Goal: Information Seeking & Learning: Check status

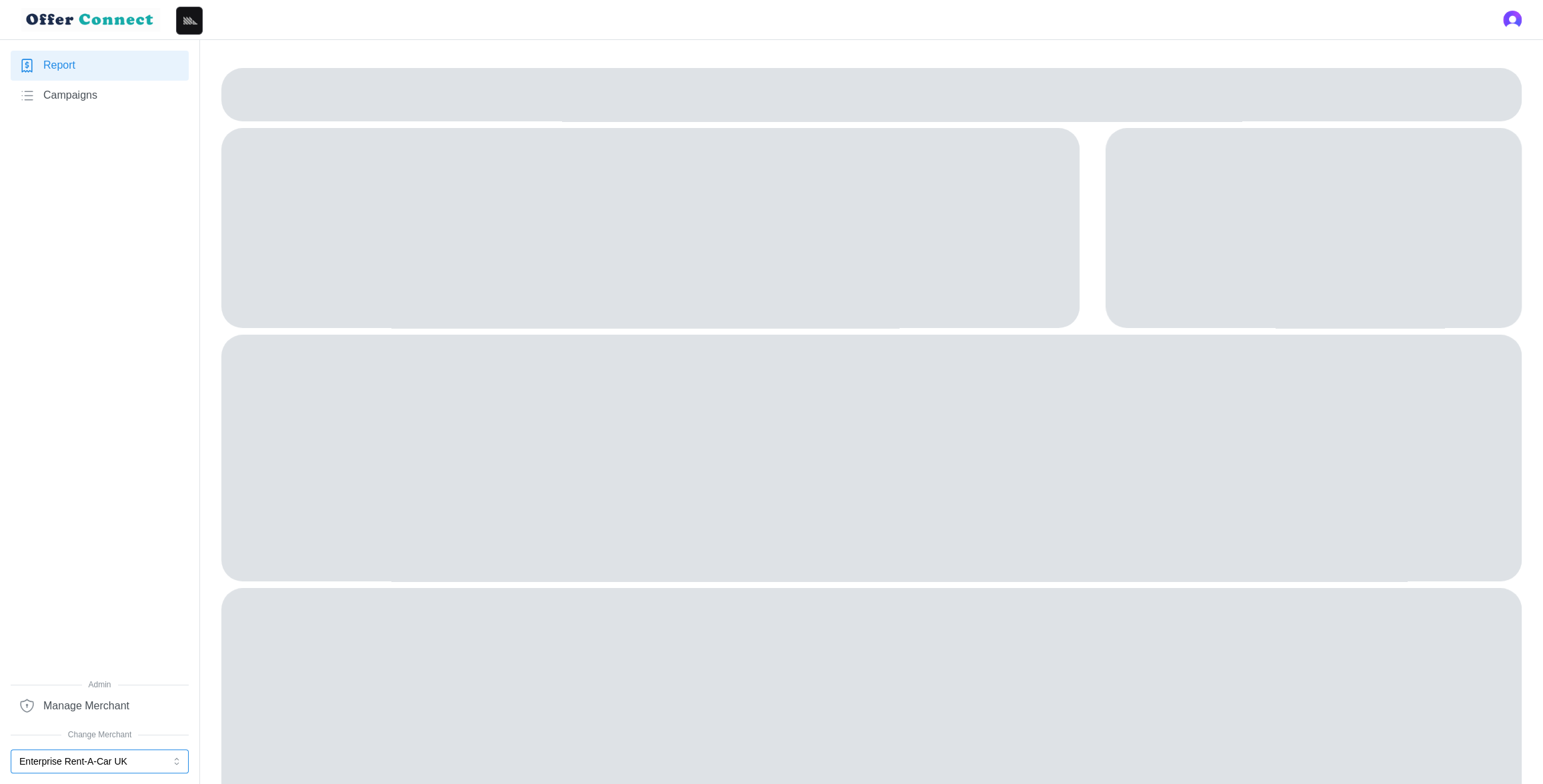
click at [150, 689] on button "Enterprise Rent-A-Car UK" at bounding box center [100, 760] width 179 height 24
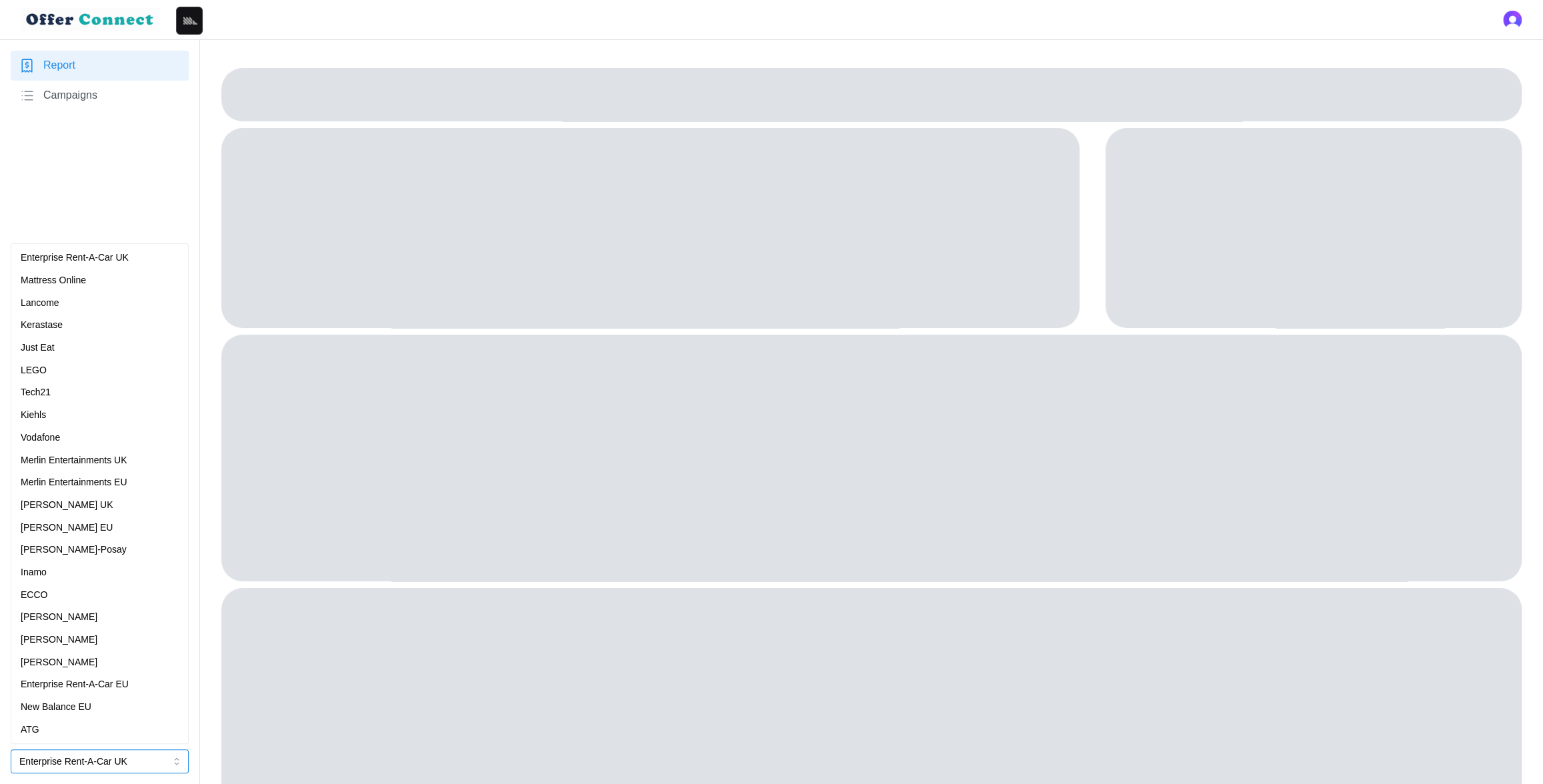
click at [59, 418] on div "Kiehls" at bounding box center [100, 415] width 158 height 14
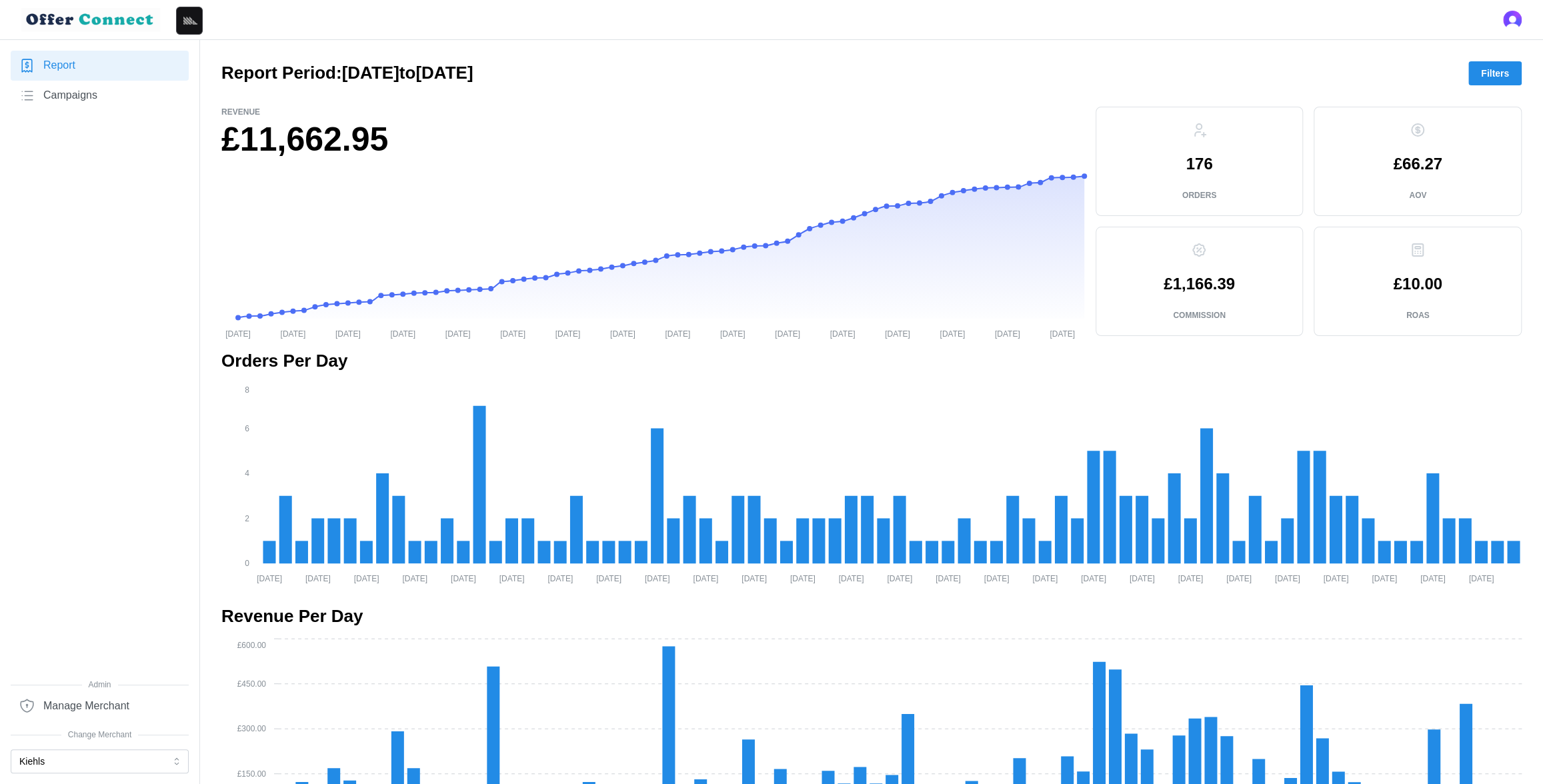
click at [101, 92] on link "Campaigns" at bounding box center [100, 96] width 179 height 30
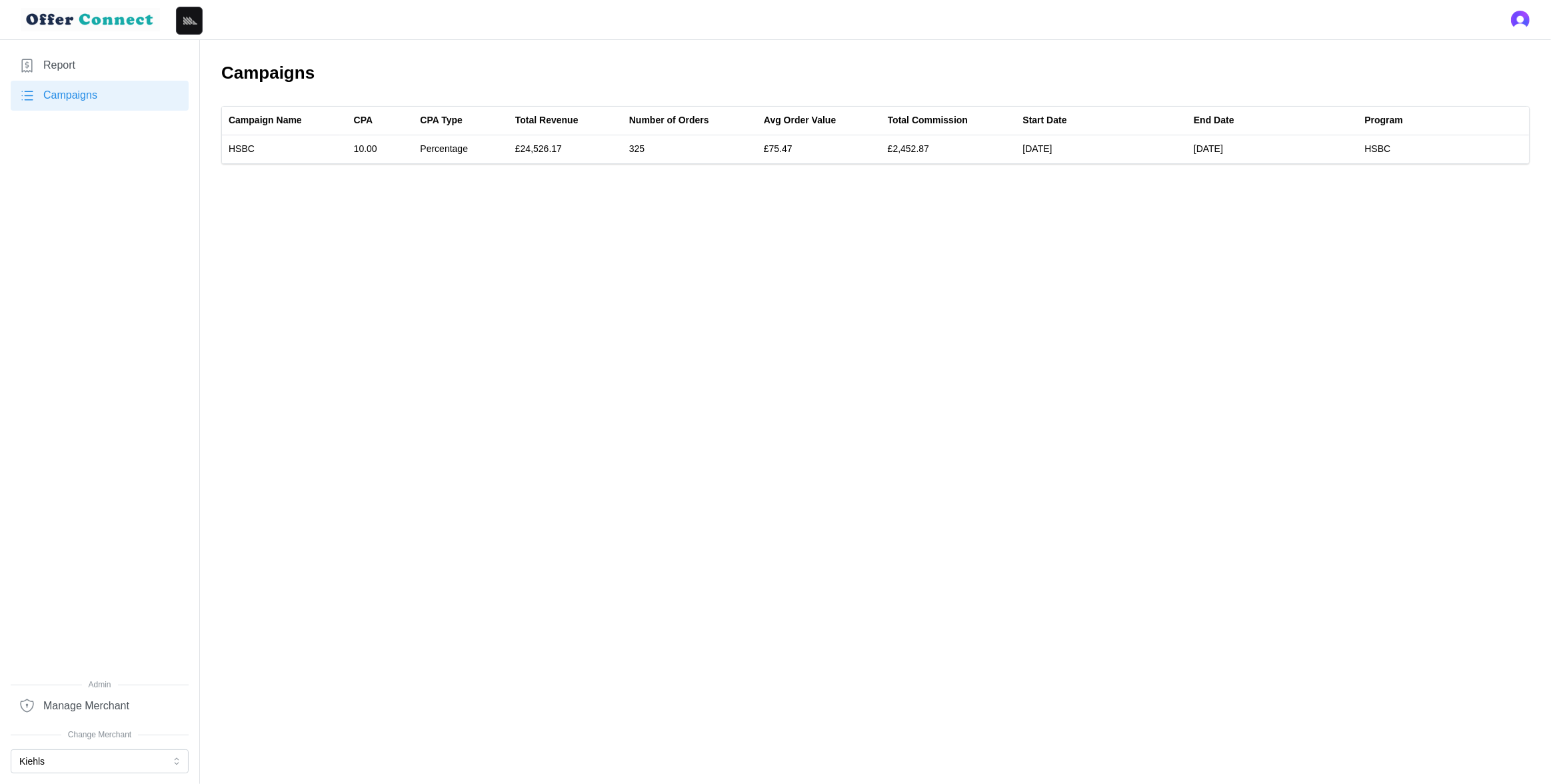
click at [71, 55] on link "Report" at bounding box center [100, 65] width 178 height 30
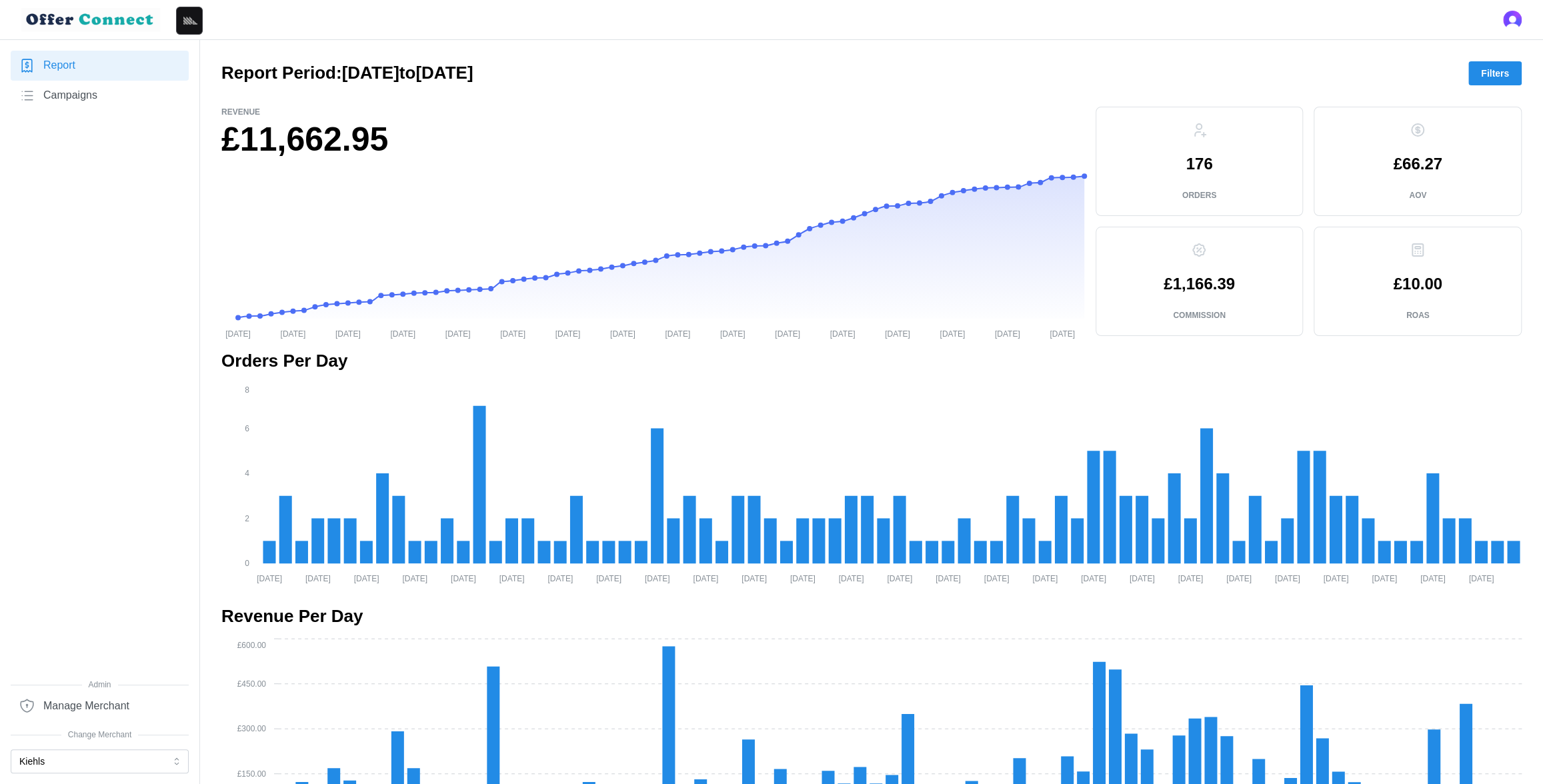
click at [98, 95] on span "Campaigns" at bounding box center [70, 96] width 54 height 17
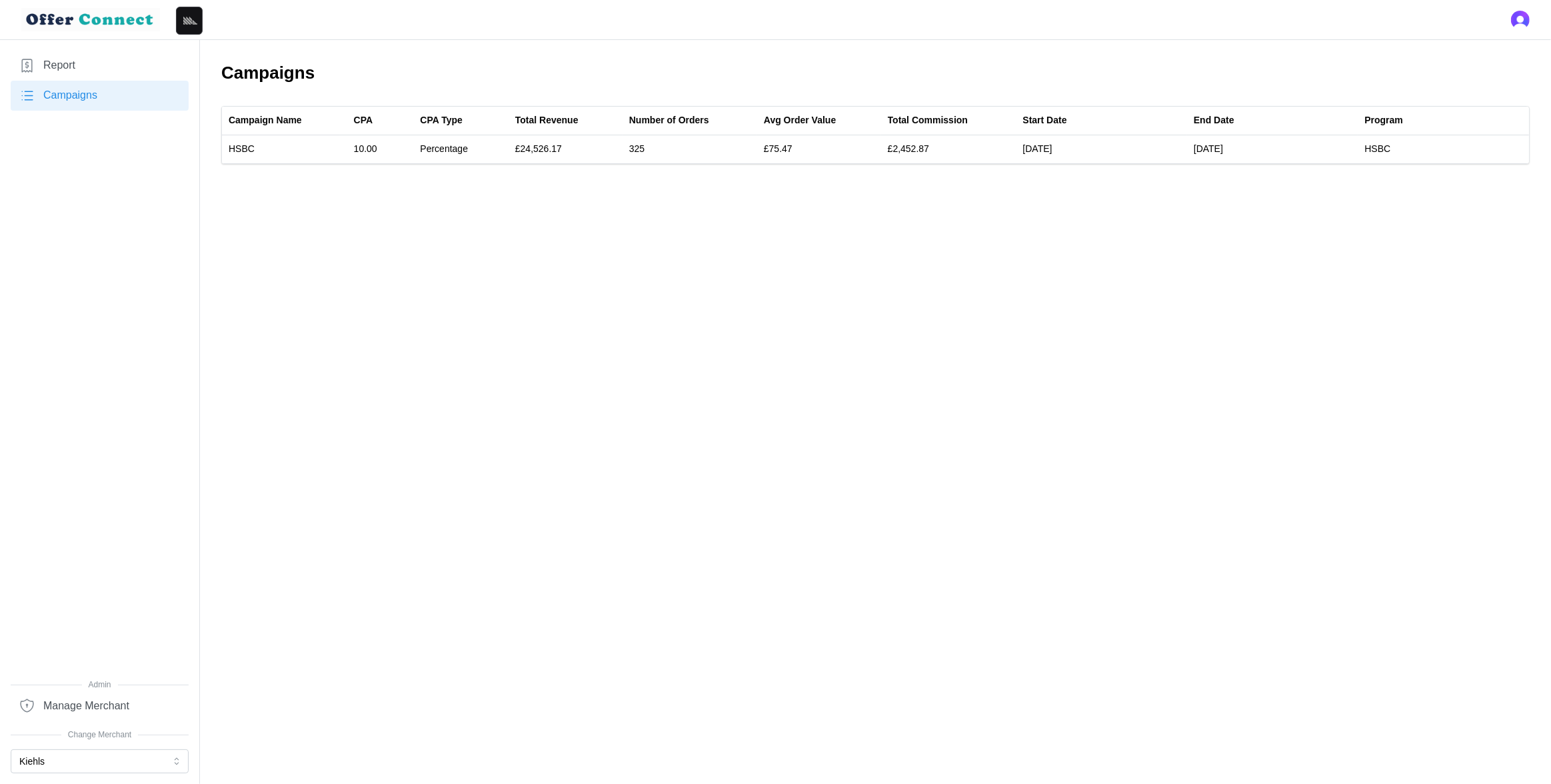
click at [95, 68] on link "Report" at bounding box center [100, 65] width 178 height 30
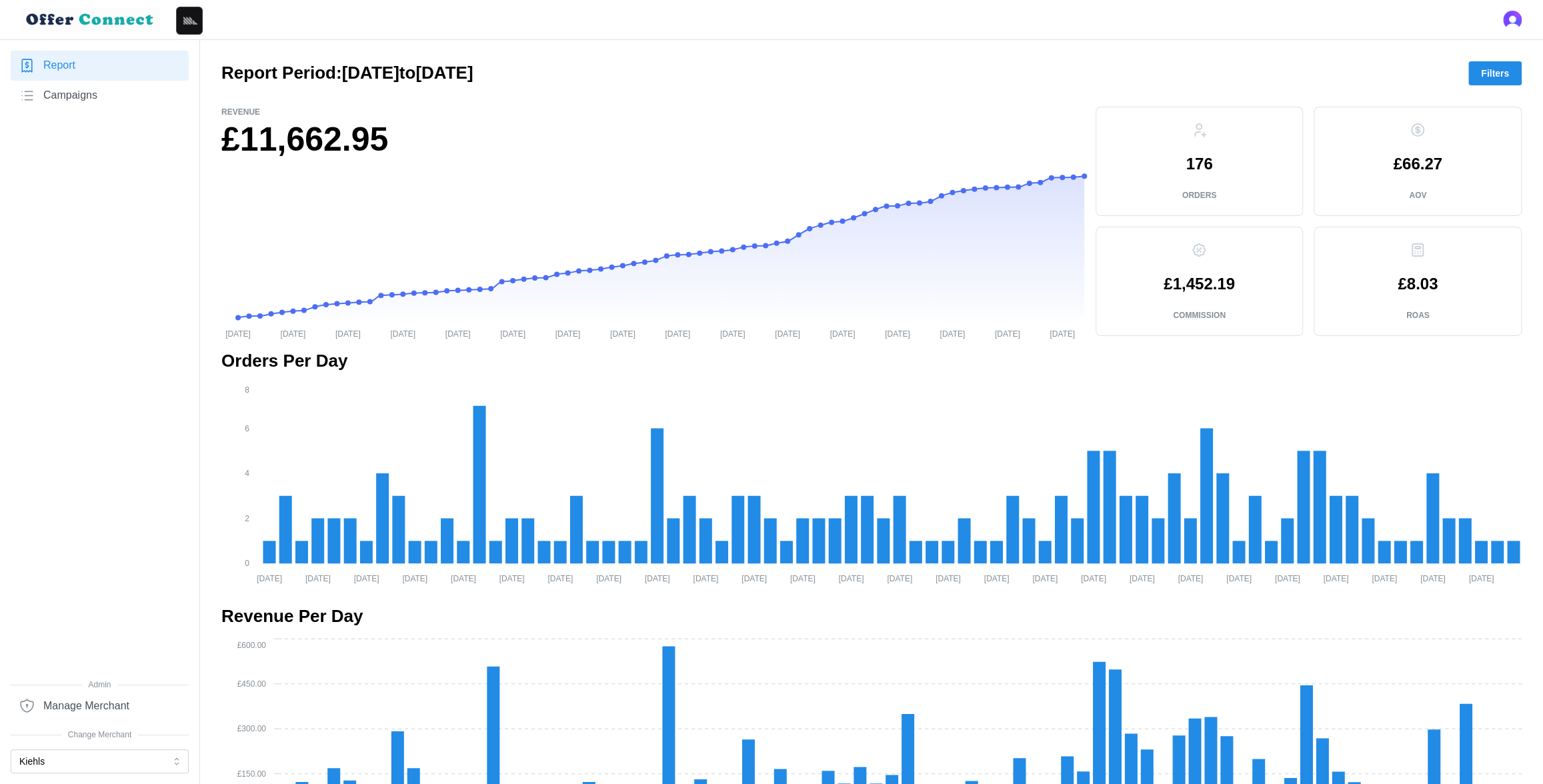
click at [1492, 68] on span "Filters" at bounding box center [1495, 73] width 28 height 23
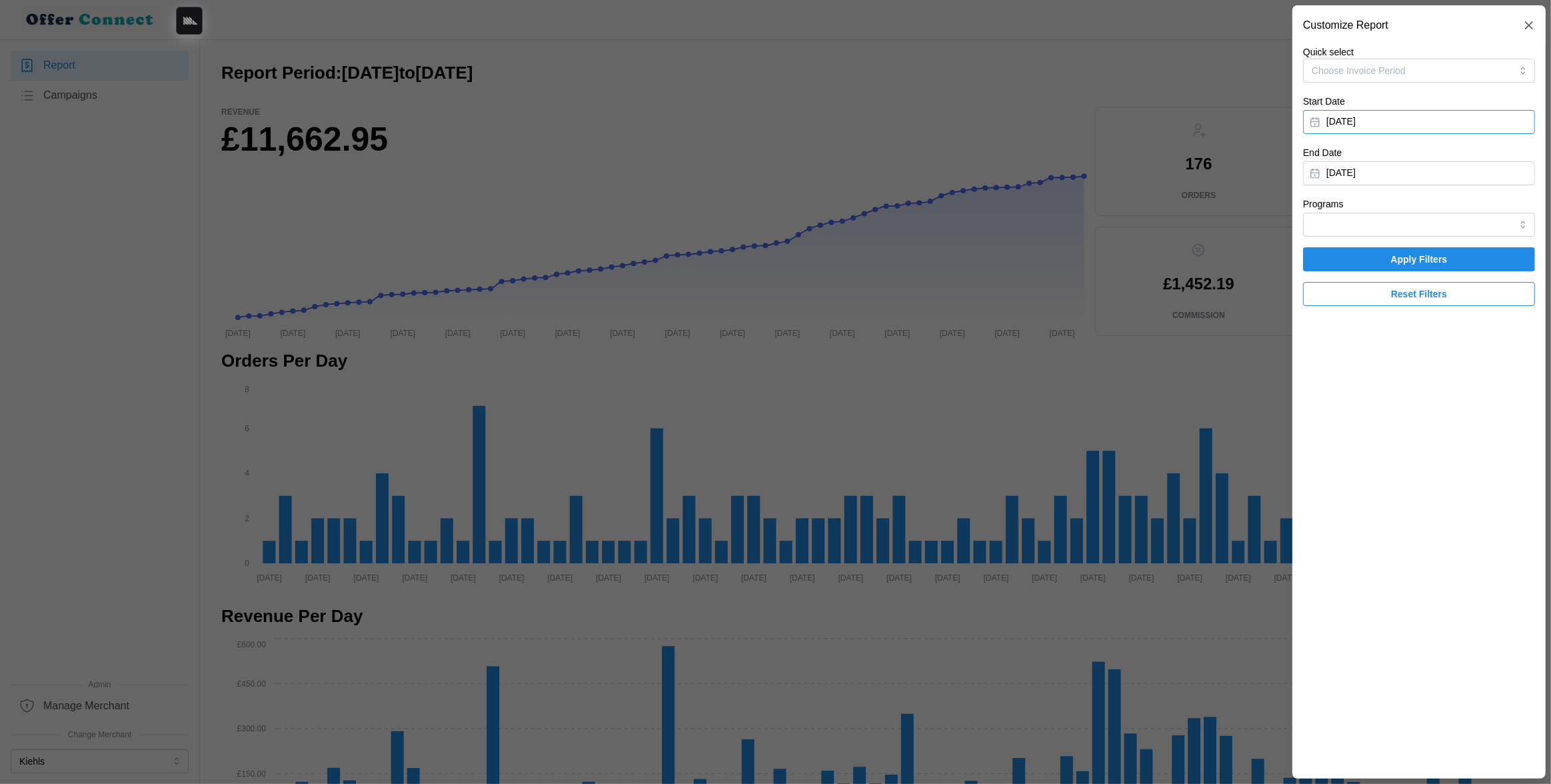
click at [1446, 121] on button "[DATE]" at bounding box center [1419, 121] width 232 height 24
click at [1473, 158] on icon "button" at bounding box center [1475, 159] width 10 height 10
click at [1354, 213] on button "1" at bounding box center [1352, 210] width 24 height 24
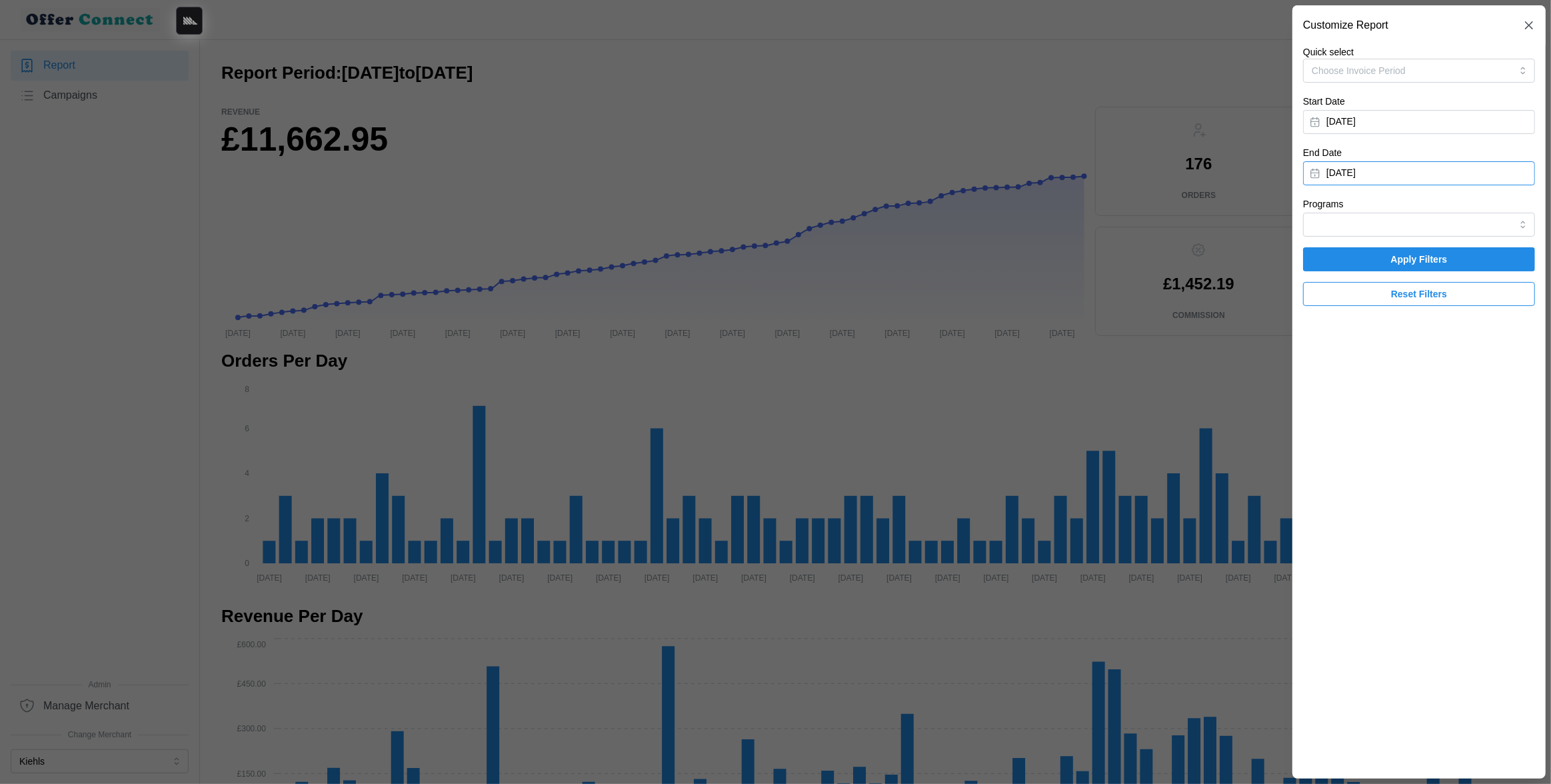
click at [1396, 180] on button "August 20, 2025" at bounding box center [1419, 173] width 232 height 24
click at [1324, 216] on button "button" at bounding box center [1326, 211] width 24 height 24
click at [1324, 216] on icon "button" at bounding box center [1326, 211] width 10 height 10
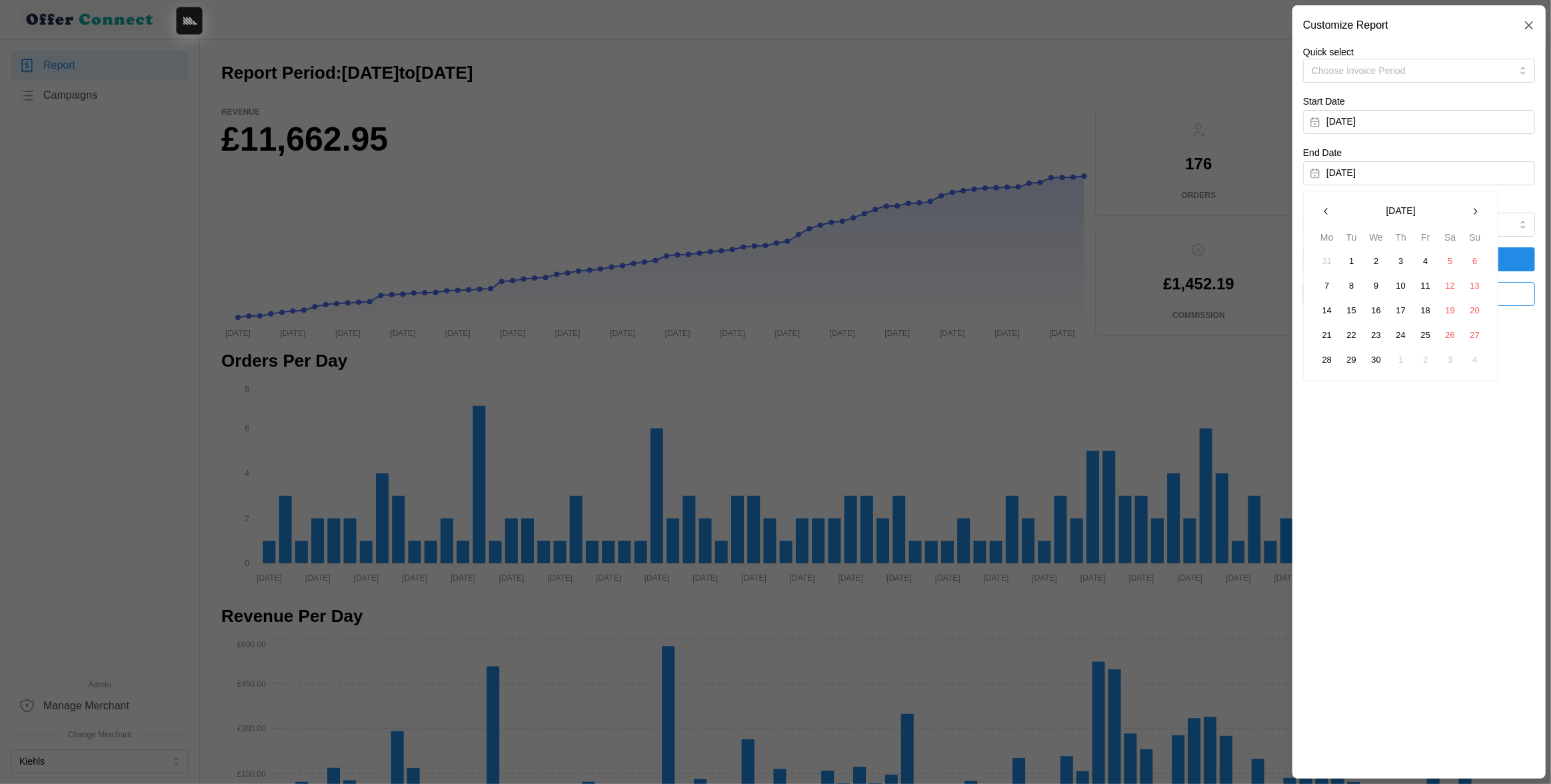
click at [1383, 364] on button "30" at bounding box center [1376, 360] width 24 height 24
click at [1406, 262] on span "Apply Filters" at bounding box center [1420, 259] width 57 height 23
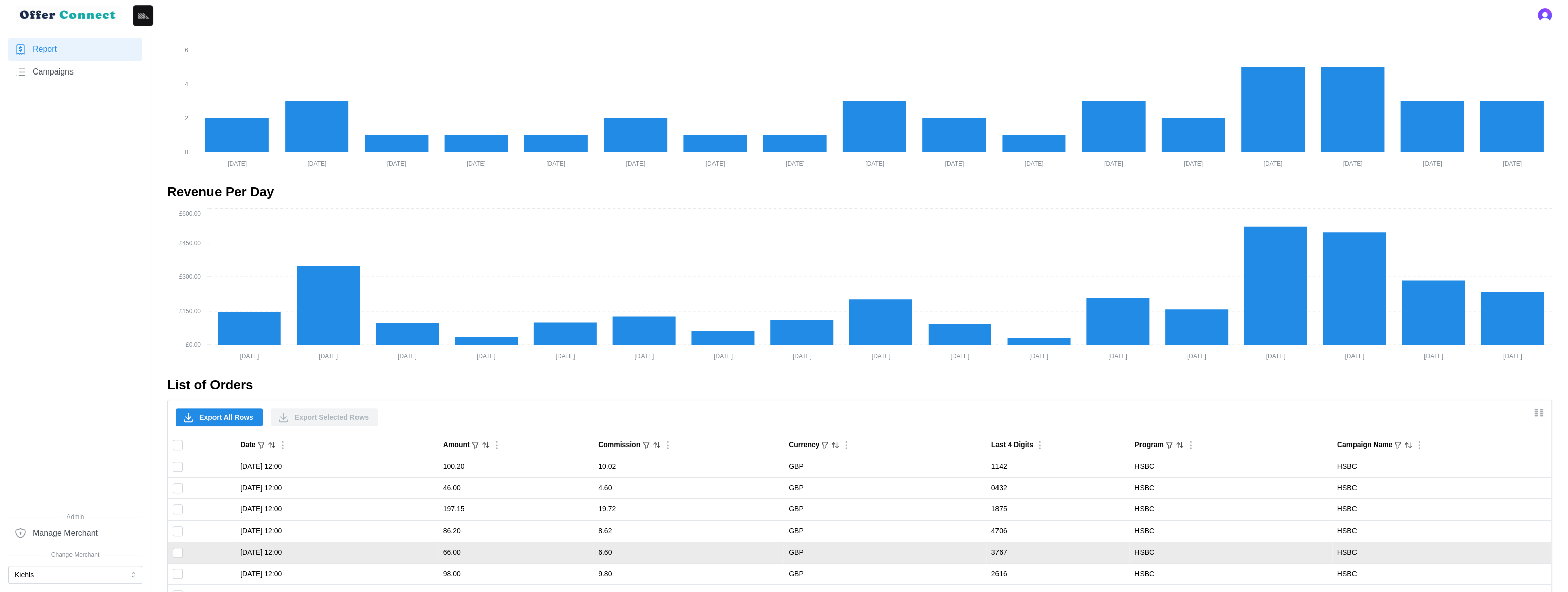
scroll to position [496, 0]
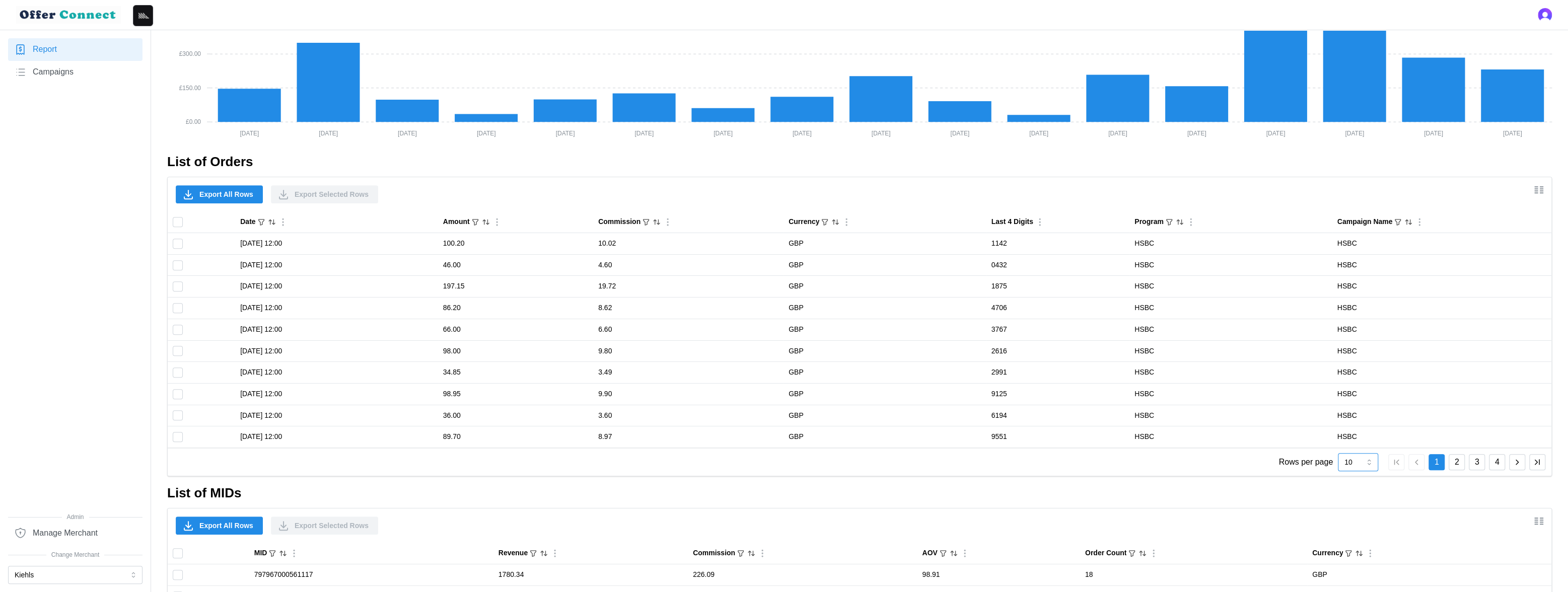
click at [1164, 461] on input "10" at bounding box center [1358, 462] width 40 height 18
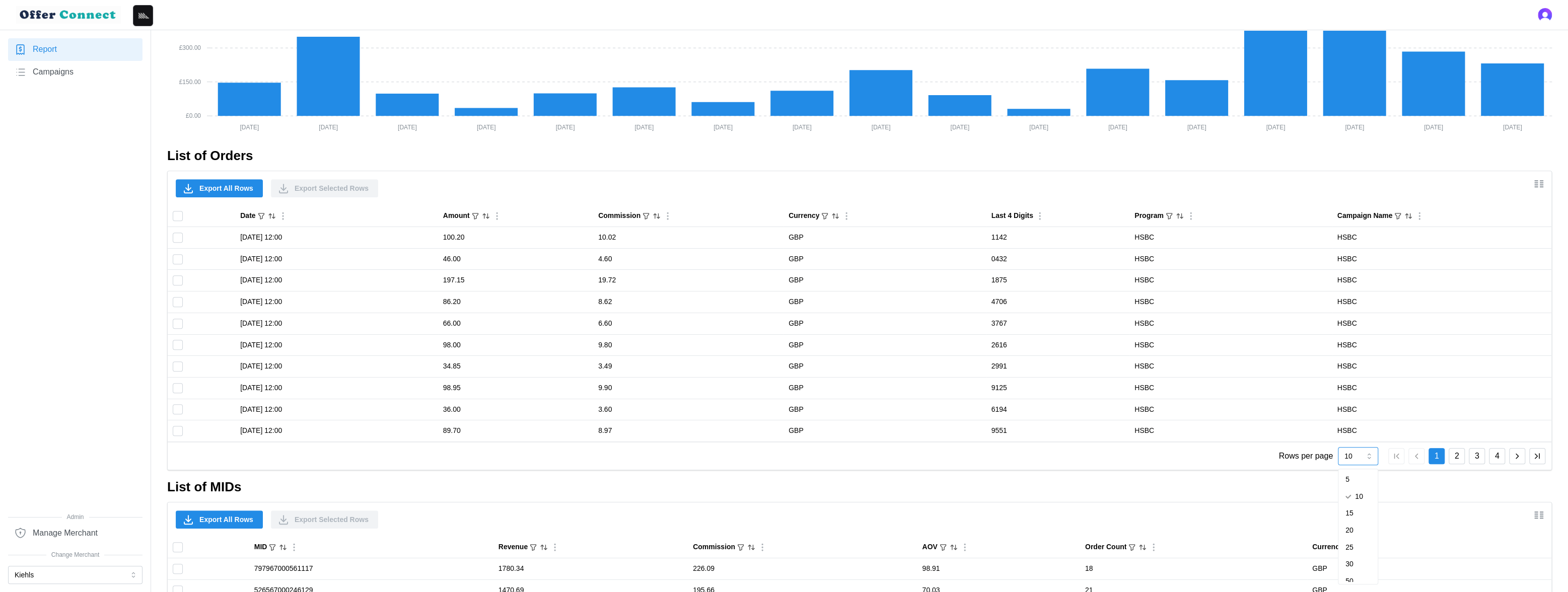
scroll to position [25, 0]
click at [1164, 560] on div "50" at bounding box center [1358, 556] width 35 height 17
type input "50"
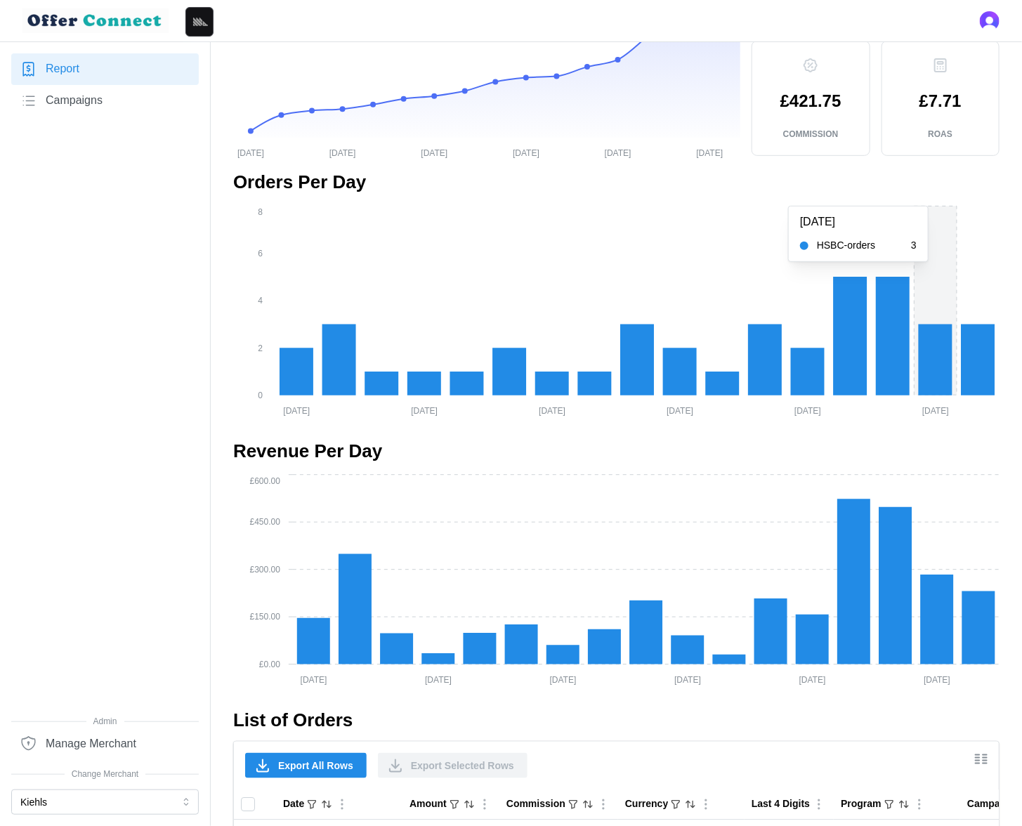
scroll to position [0, 0]
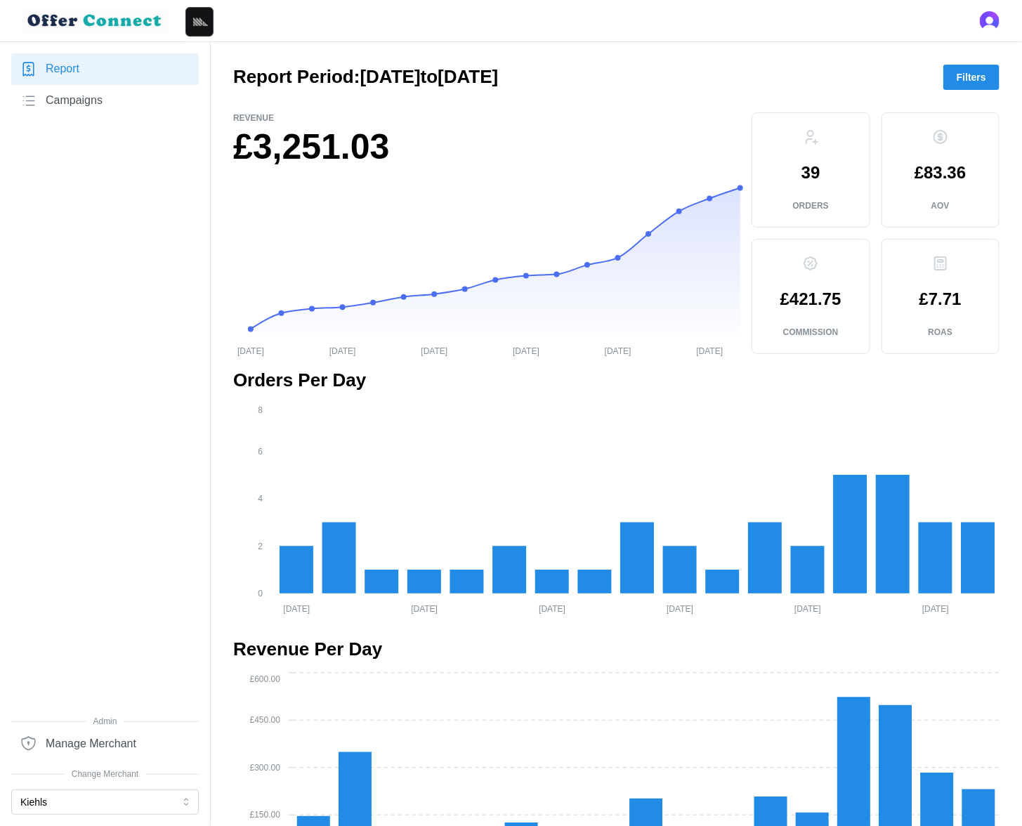
click at [968, 77] on span "Filters" at bounding box center [971, 77] width 29 height 24
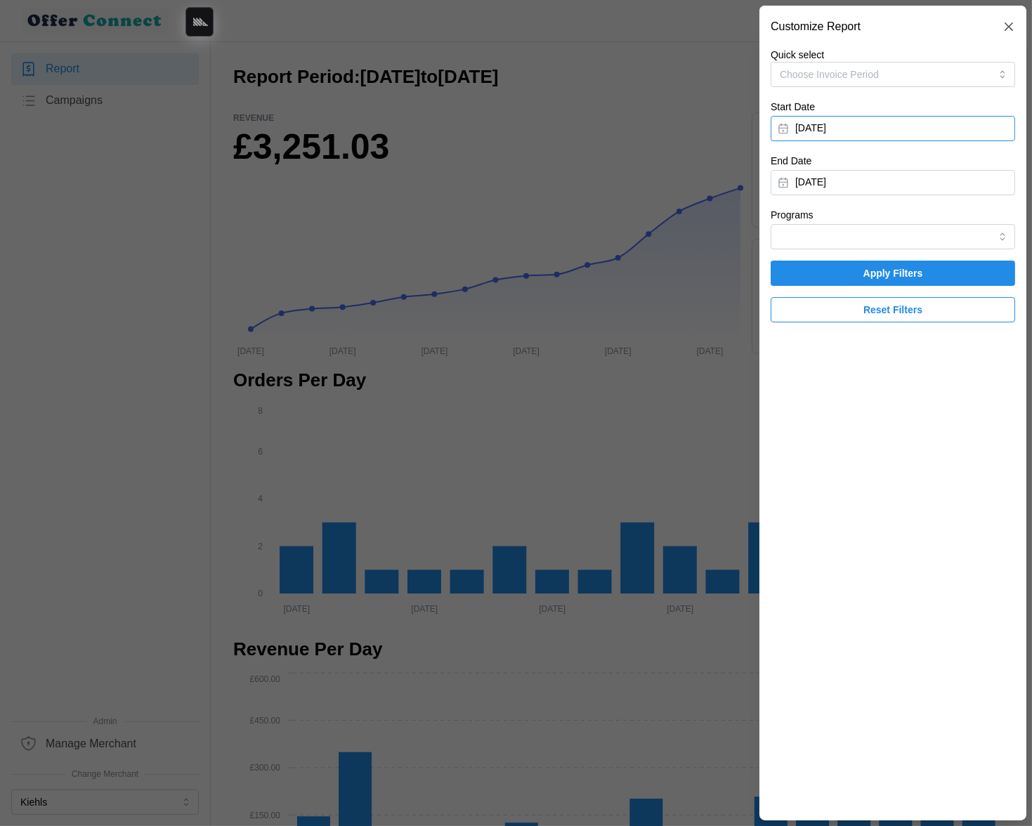
click at [898, 125] on button "April 1, 2025" at bounding box center [892, 128] width 244 height 25
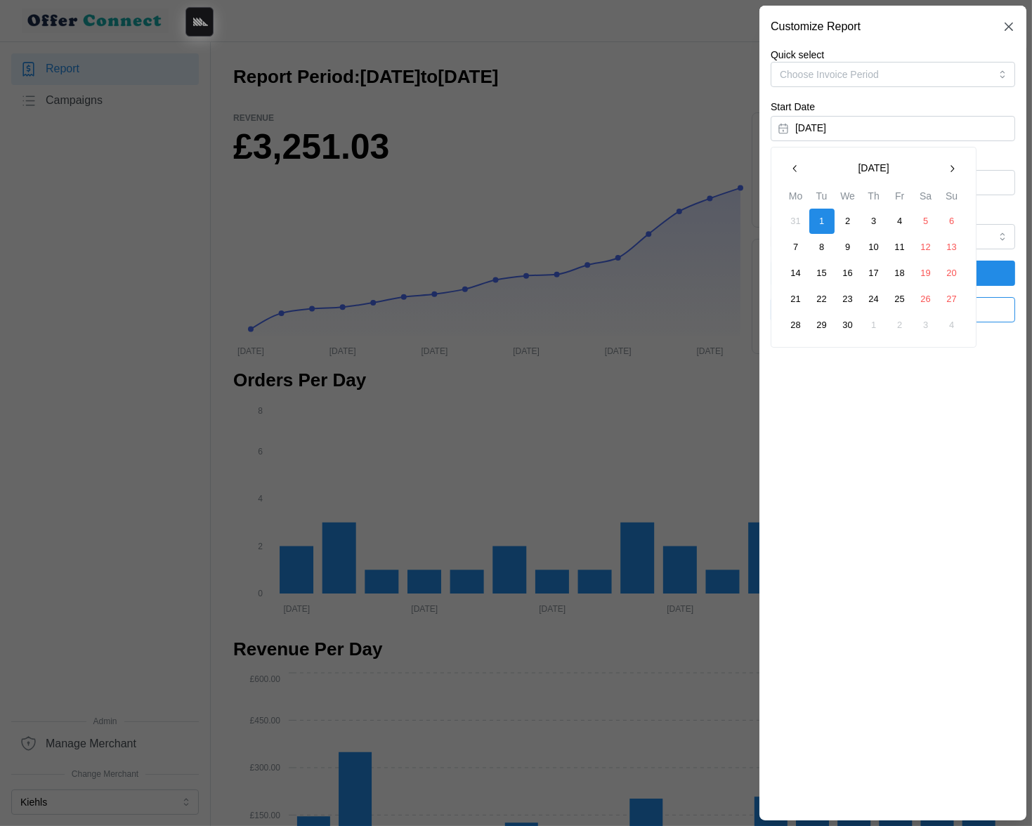
click at [955, 169] on icon "button" at bounding box center [951, 168] width 11 height 11
click at [878, 222] on button "1" at bounding box center [873, 221] width 25 height 25
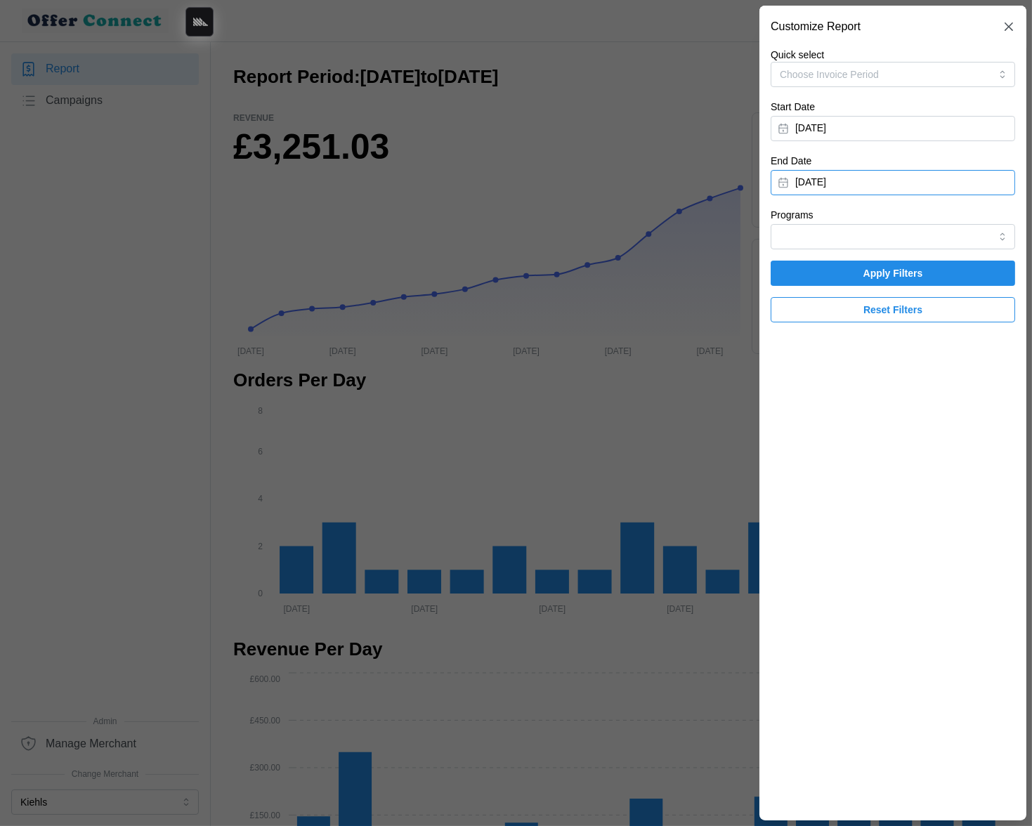
click at [899, 188] on button "April 30, 2025" at bounding box center [892, 182] width 244 height 25
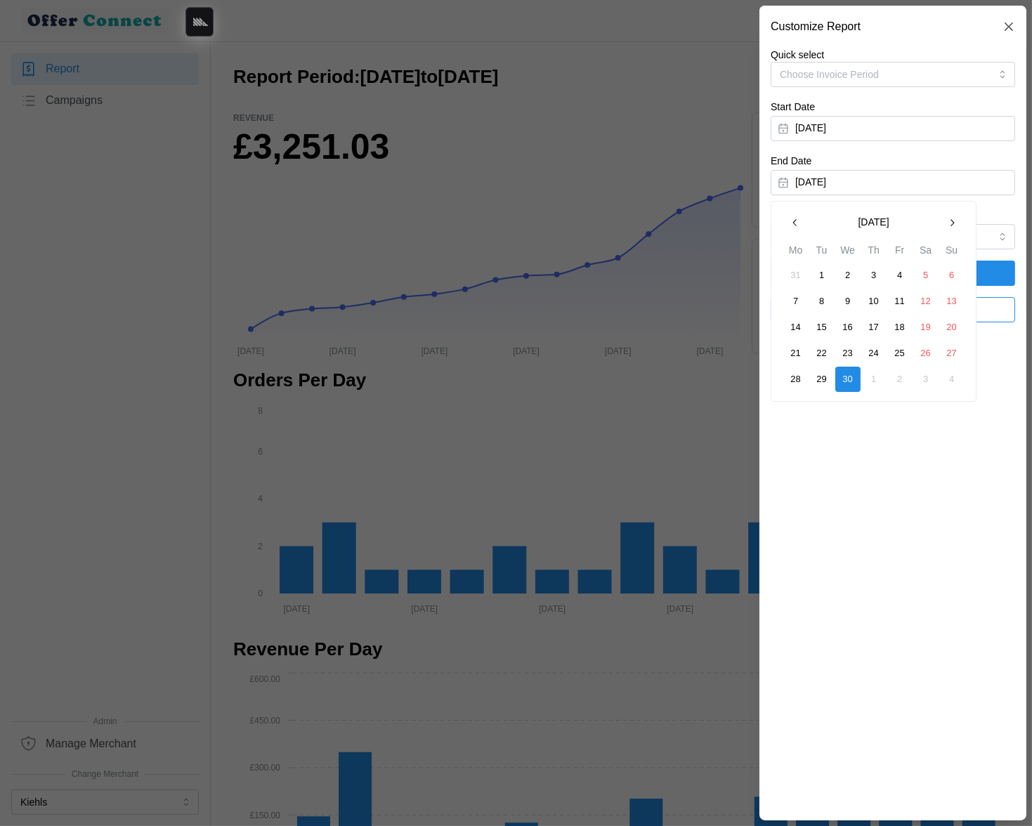
click at [951, 220] on icon "button" at bounding box center [951, 222] width 11 height 11
click at [951, 220] on icon "button" at bounding box center [952, 222] width 4 height 7
click at [955, 220] on icon "button" at bounding box center [951, 222] width 11 height 11
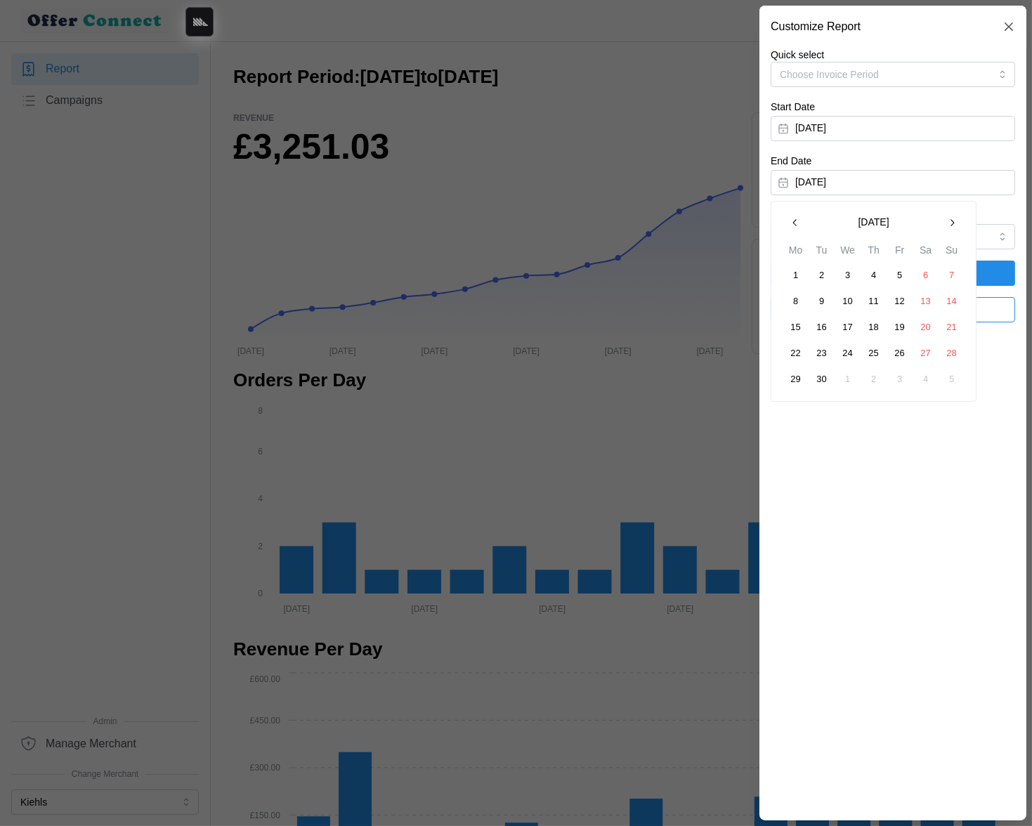
click at [948, 308] on button "14" at bounding box center [951, 301] width 25 height 25
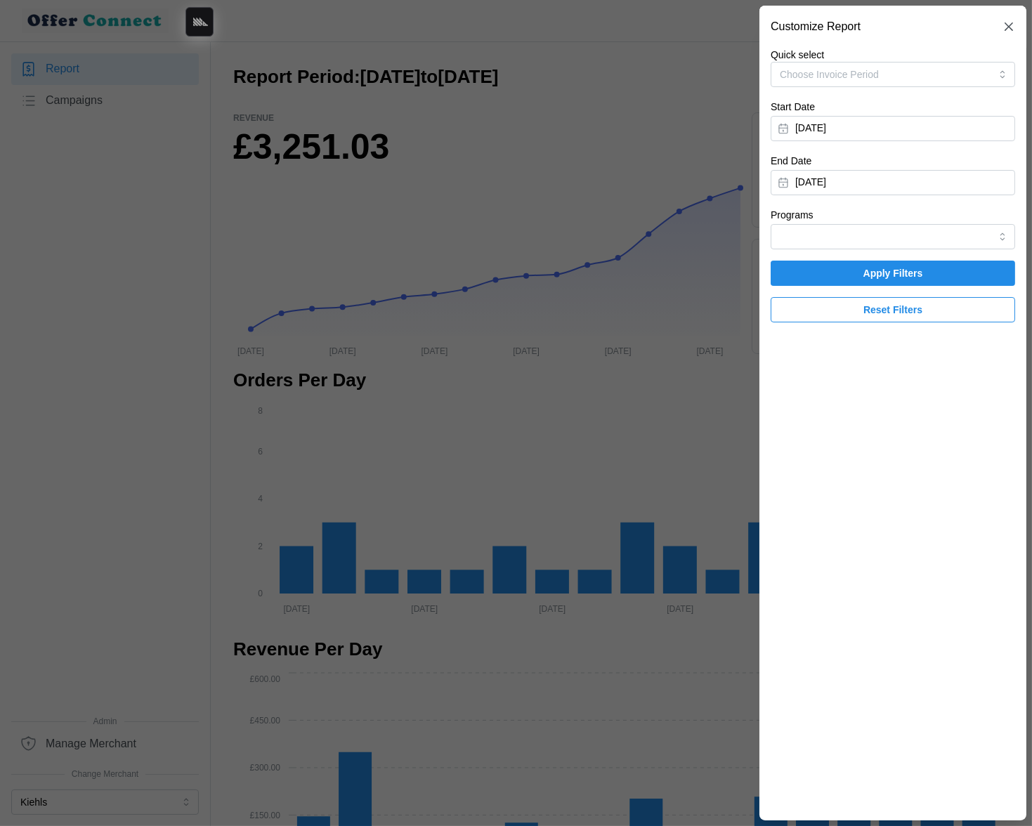
click at [946, 274] on span "Apply Filters" at bounding box center [893, 273] width 218 height 24
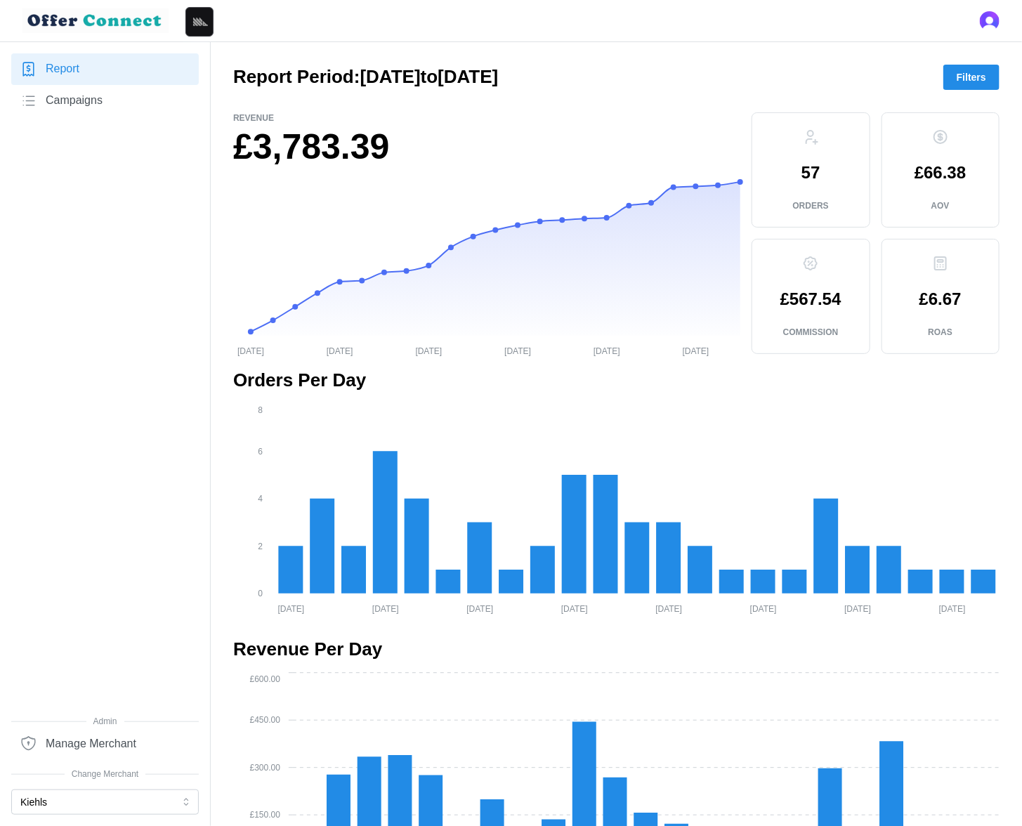
click at [973, 75] on span "Filters" at bounding box center [971, 77] width 29 height 24
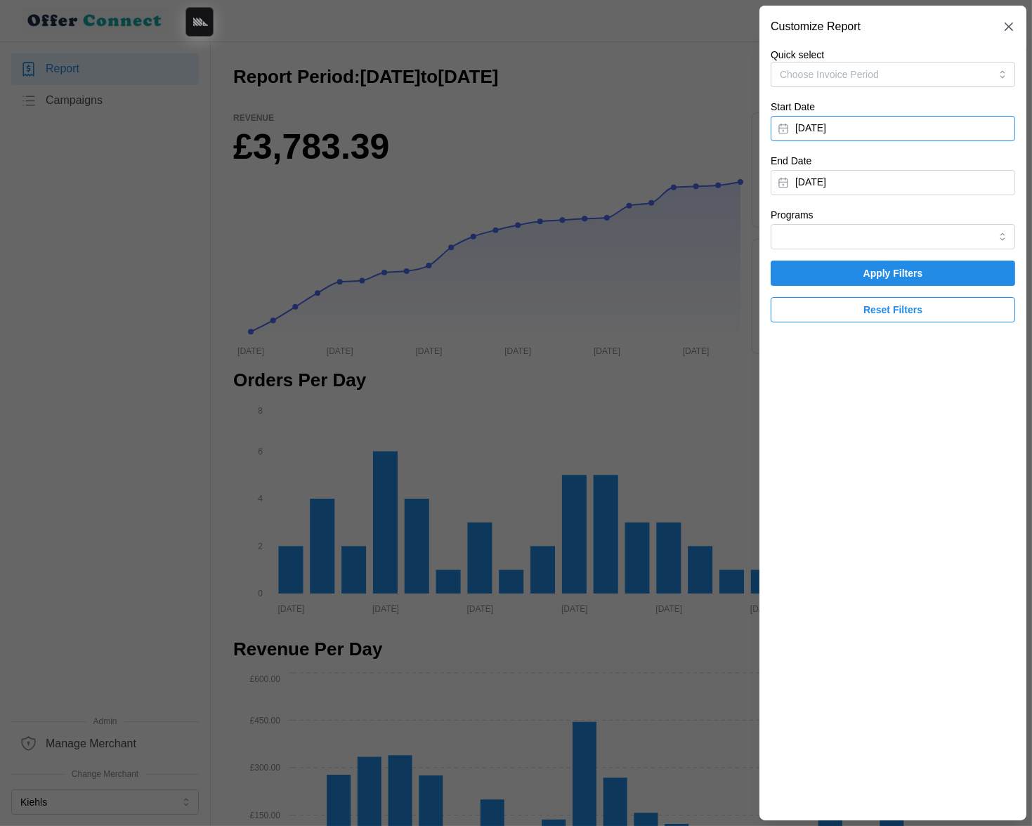
click at [877, 131] on button "May 1, 2025" at bounding box center [892, 128] width 244 height 25
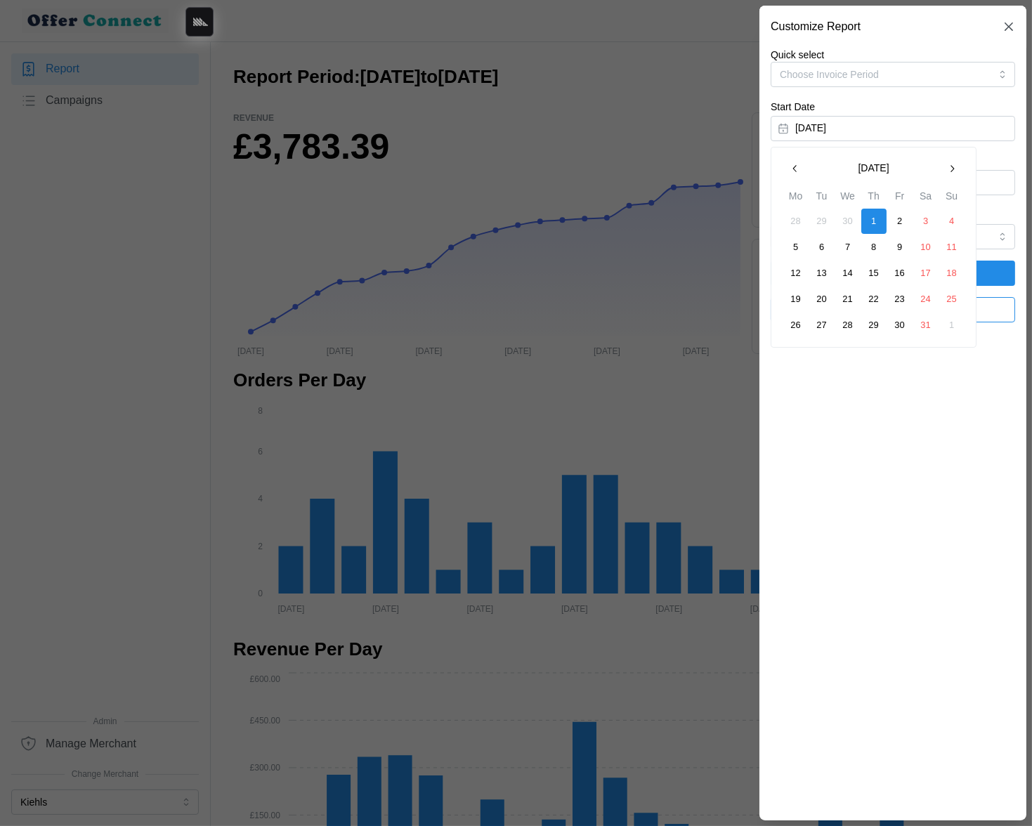
click at [799, 172] on icon "button" at bounding box center [794, 168] width 11 height 11
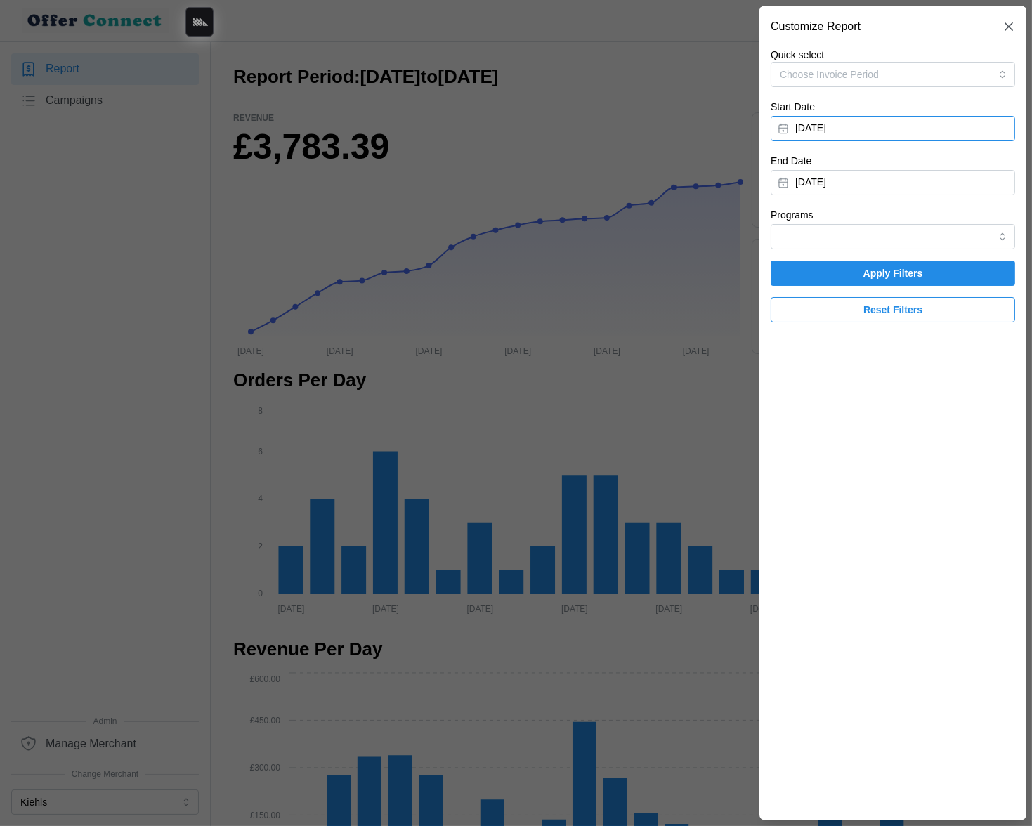
drag, startPoint x: 140, startPoint y: 79, endPoint x: 93, endPoint y: 72, distance: 48.4
click at [140, 79] on div at bounding box center [516, 413] width 1032 height 826
click at [92, 72] on div at bounding box center [516, 413] width 1032 height 826
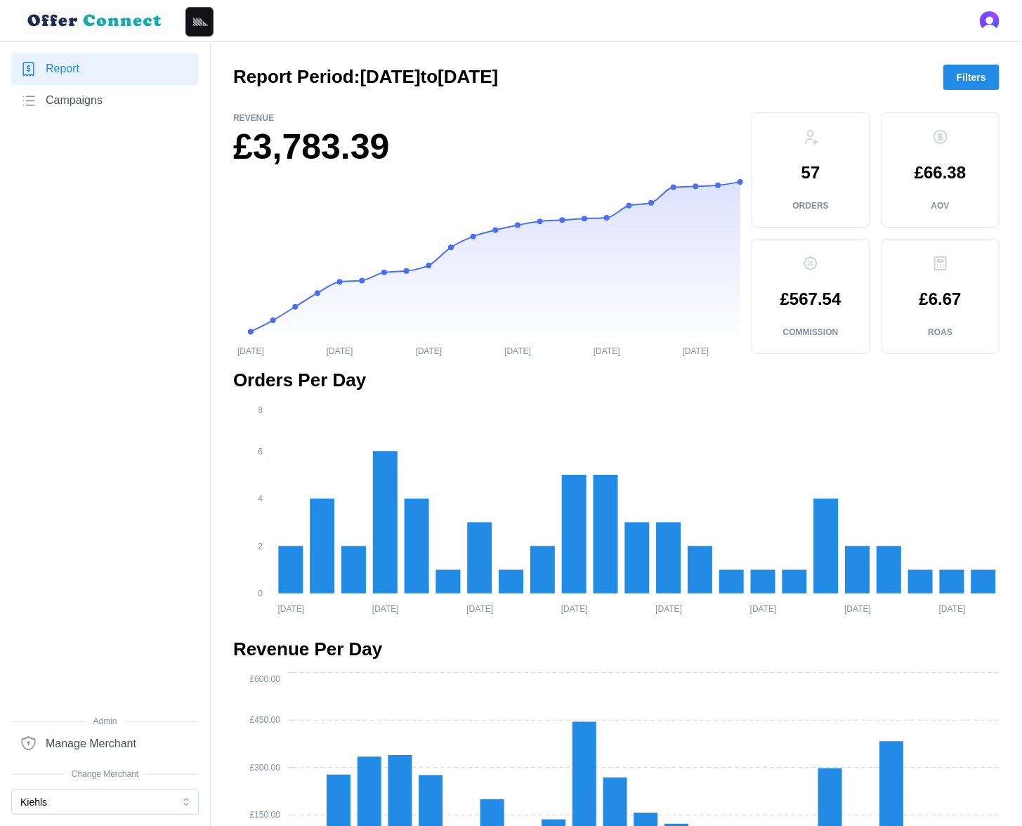
click at [81, 71] on link "Report" at bounding box center [105, 69] width 188 height 32
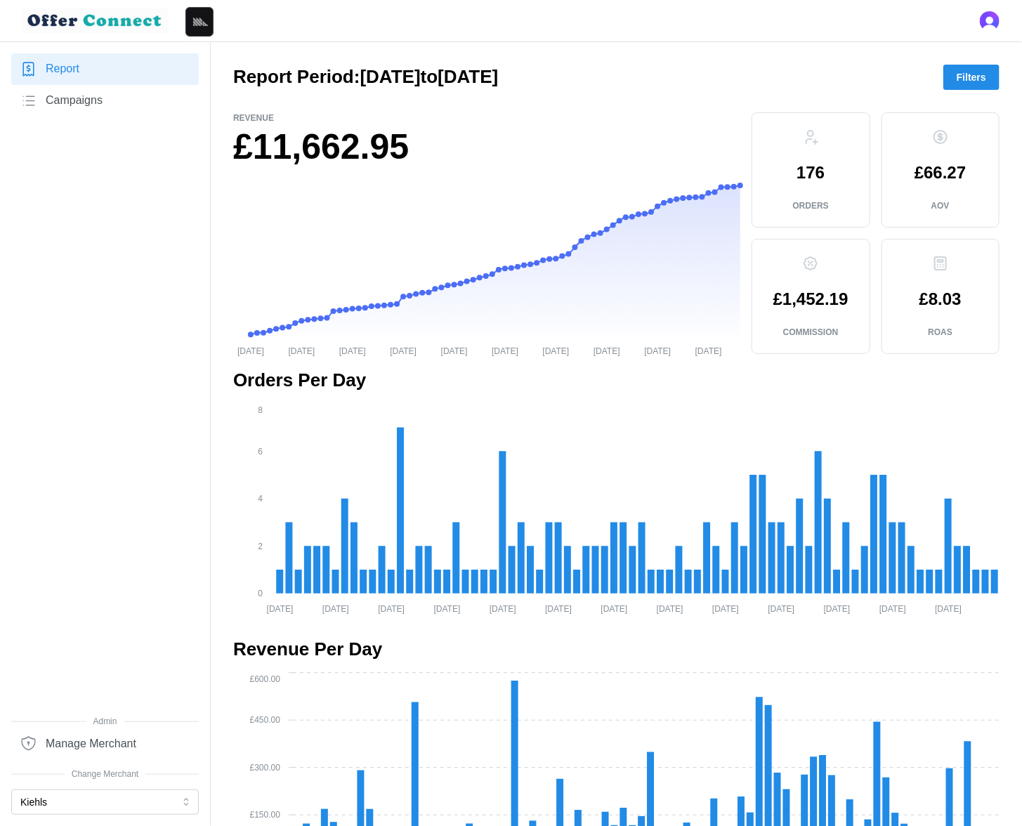
click at [968, 91] on div at bounding box center [616, 101] width 766 height 22
click at [965, 83] on span "Filters" at bounding box center [971, 77] width 29 height 24
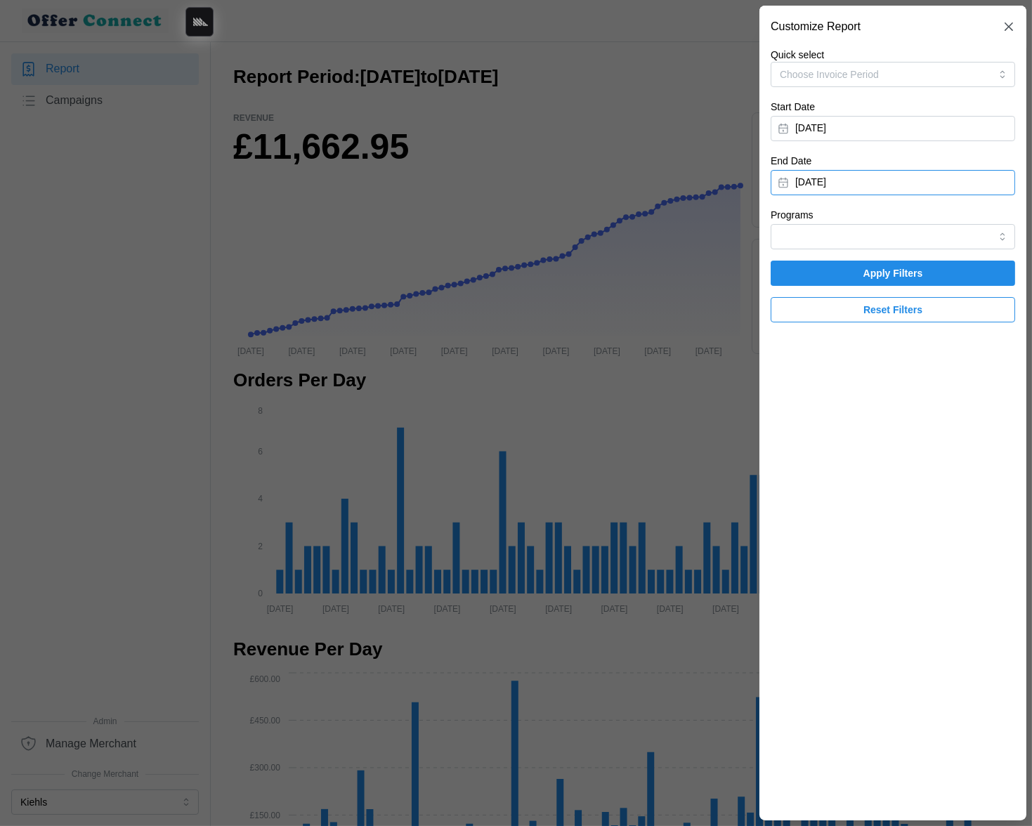
click at [879, 173] on button "August 20, 2025" at bounding box center [892, 182] width 244 height 25
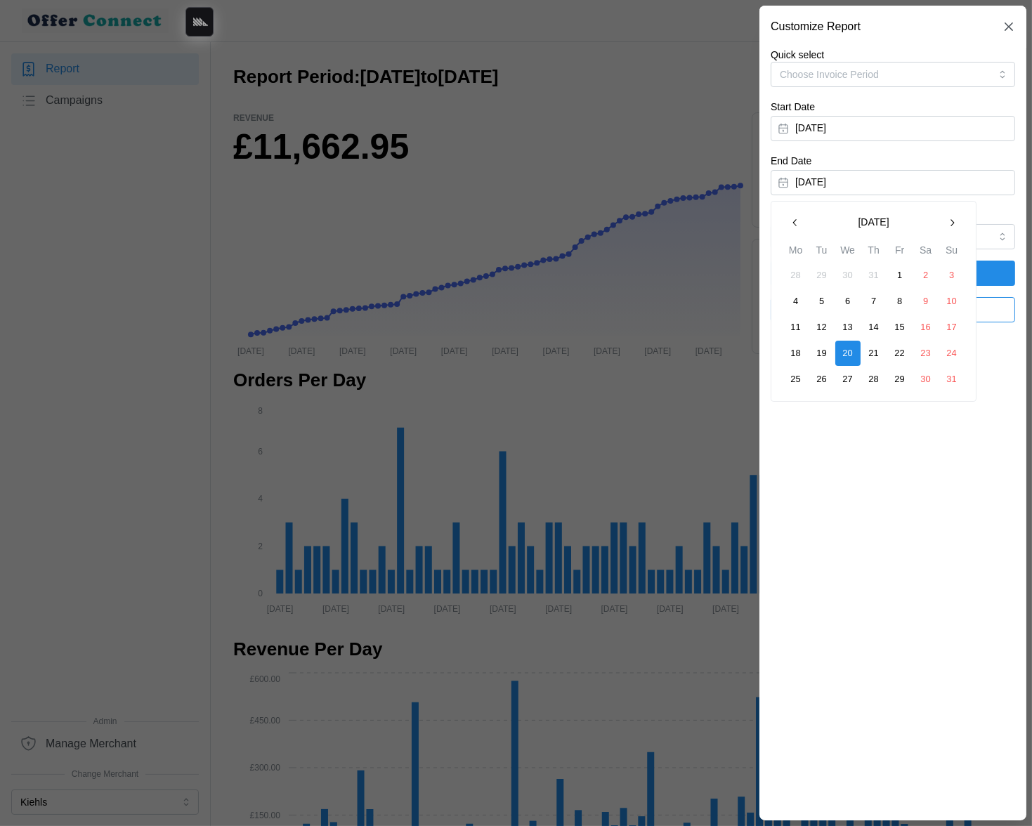
click at [796, 223] on icon "button" at bounding box center [794, 222] width 11 height 11
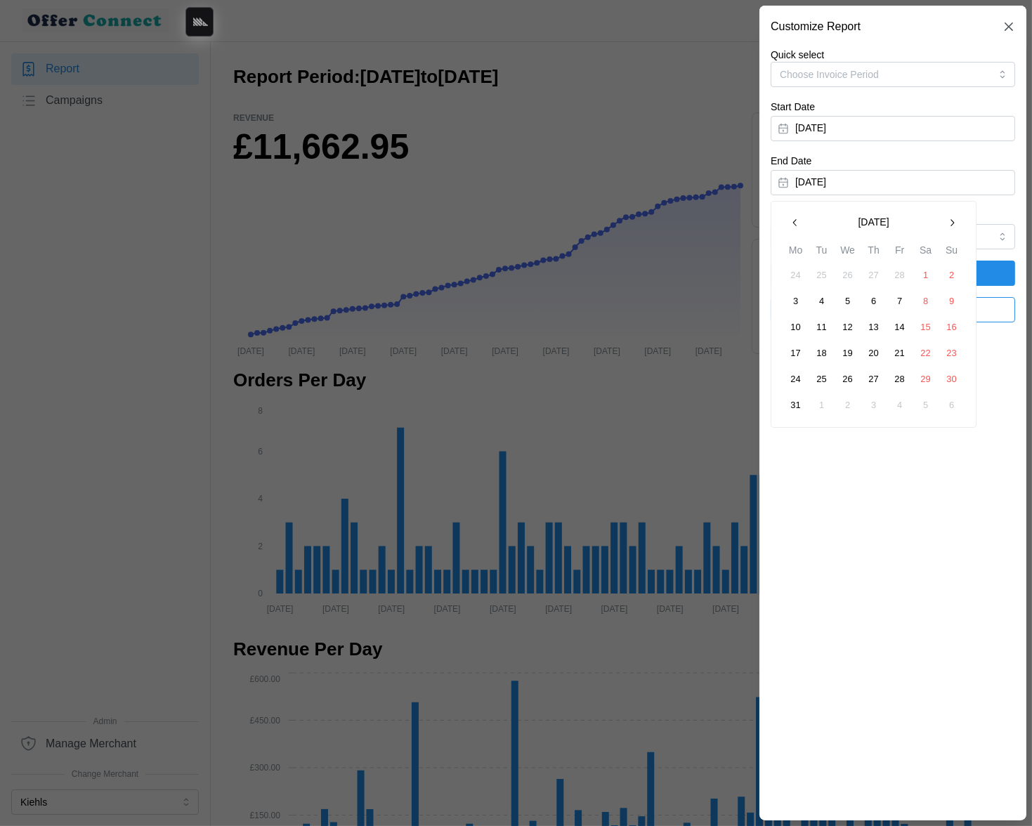
click at [796, 223] on icon "button" at bounding box center [794, 222] width 11 height 11
click at [958, 229] on button "button" at bounding box center [951, 222] width 25 height 25
click at [794, 407] on button "31" at bounding box center [795, 405] width 25 height 25
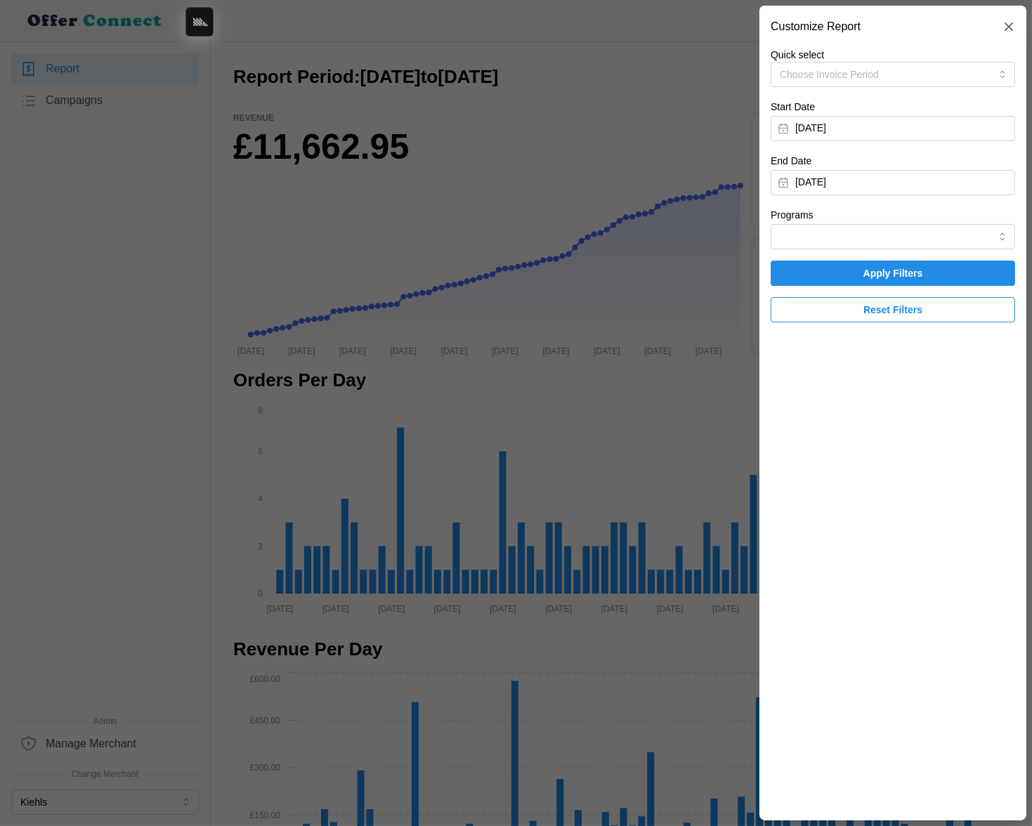
click at [876, 272] on span "Apply Filters" at bounding box center [893, 273] width 60 height 24
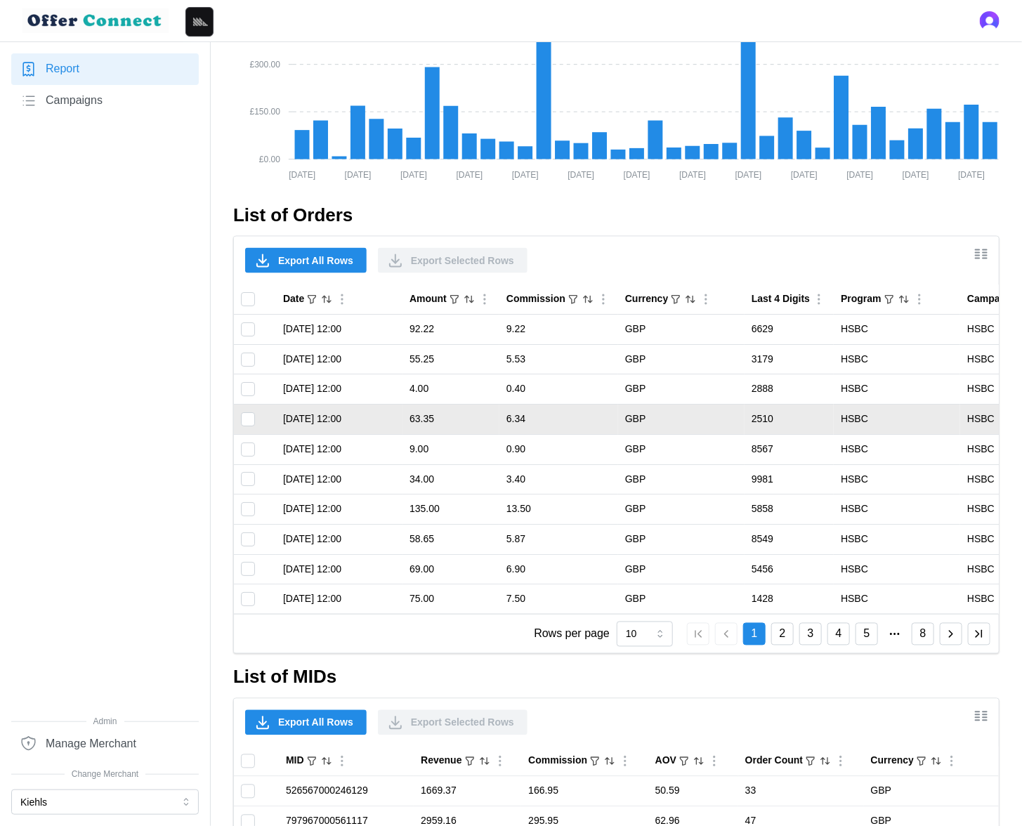
scroll to position [784, 0]
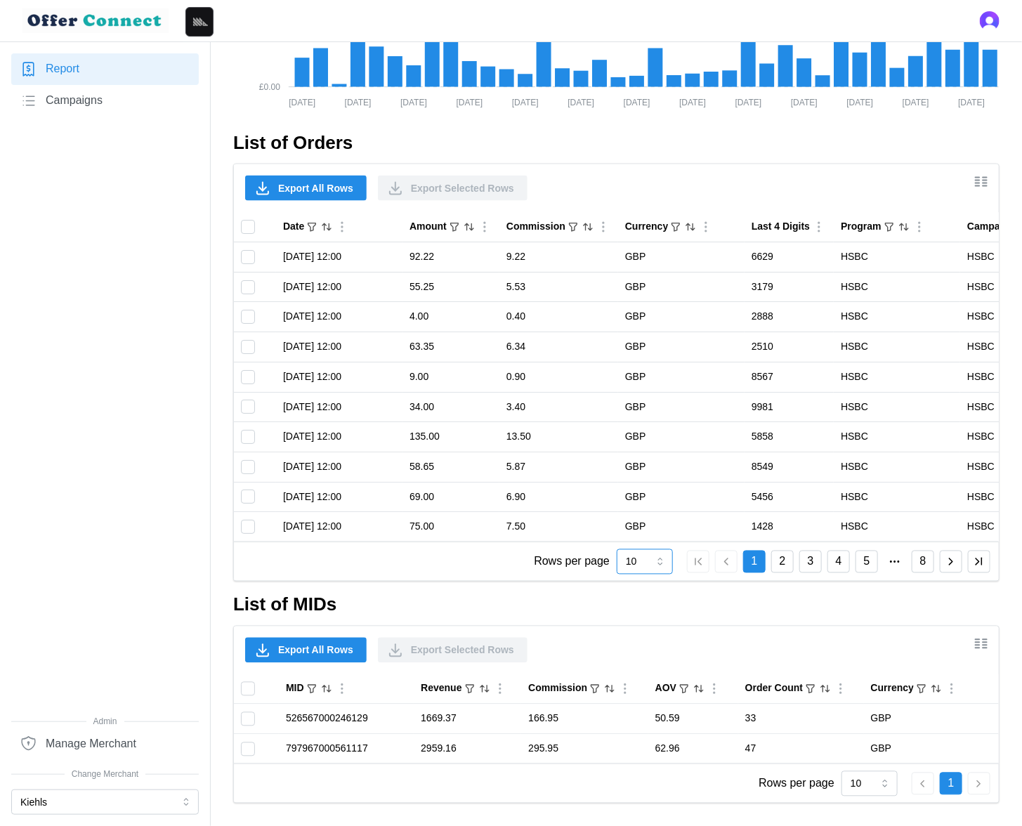
click at [650, 563] on input "10" at bounding box center [645, 561] width 56 height 25
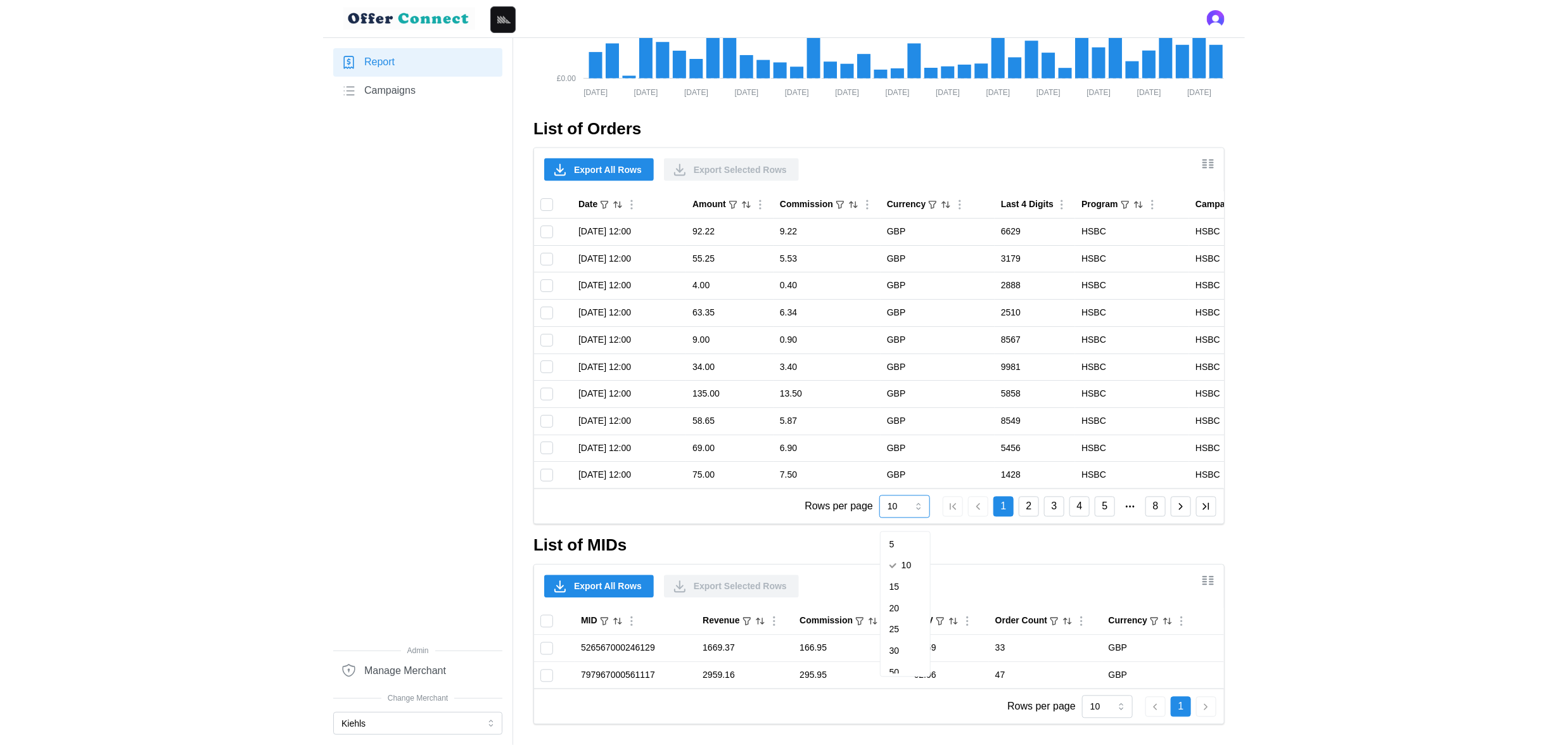
scroll to position [32, 0]
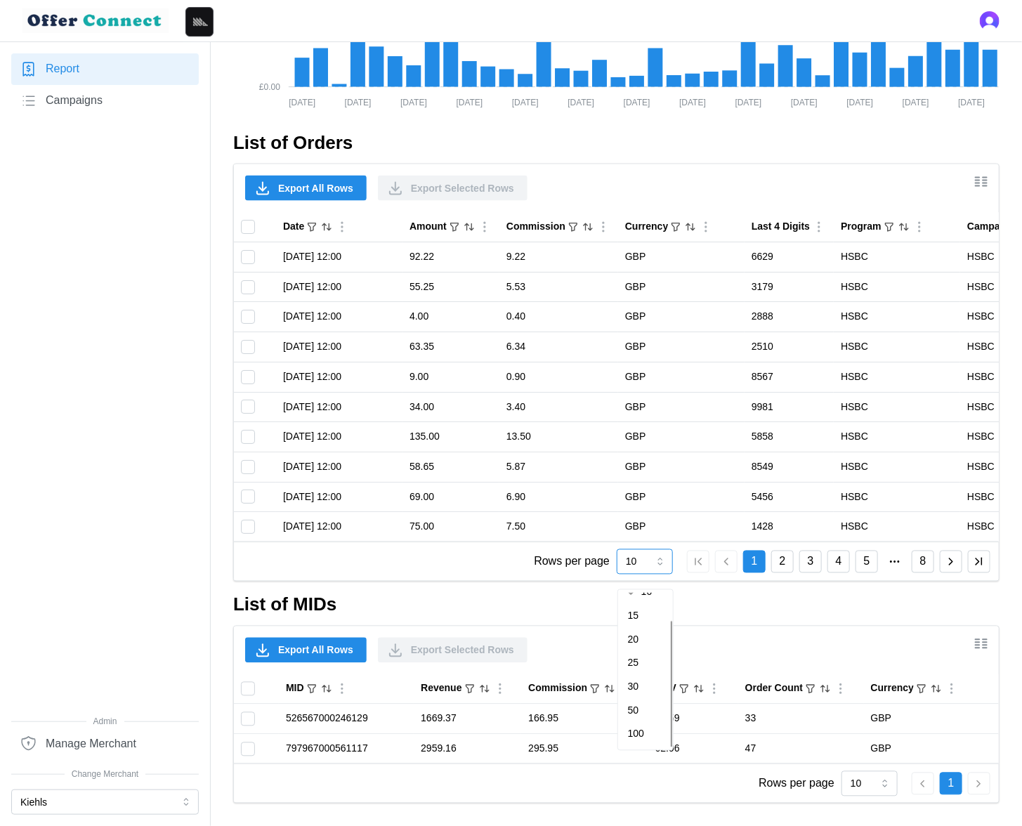
click at [641, 727] on span "100" at bounding box center [636, 734] width 16 height 15
type input "100"
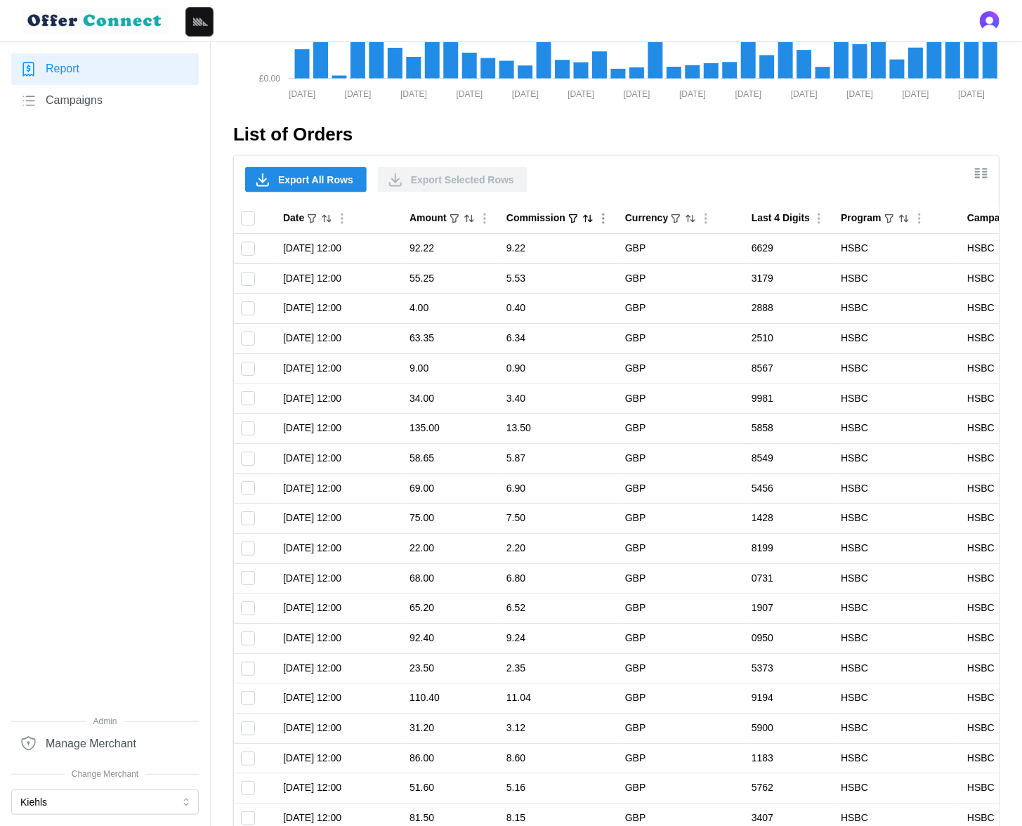
click at [544, 217] on div "Commission" at bounding box center [535, 218] width 59 height 15
click at [308, 179] on span "Export All Rows" at bounding box center [315, 180] width 75 height 24
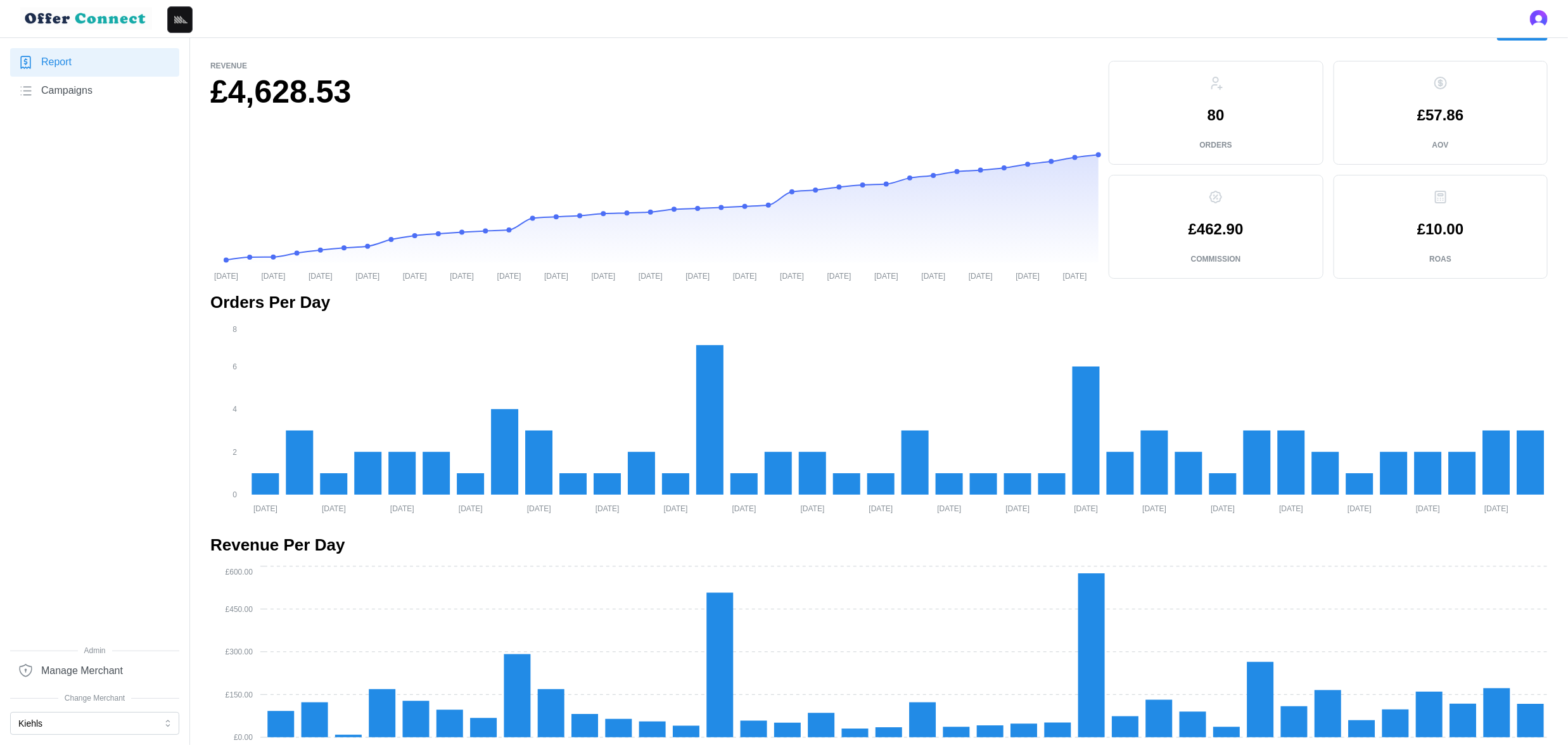
scroll to position [0, 0]
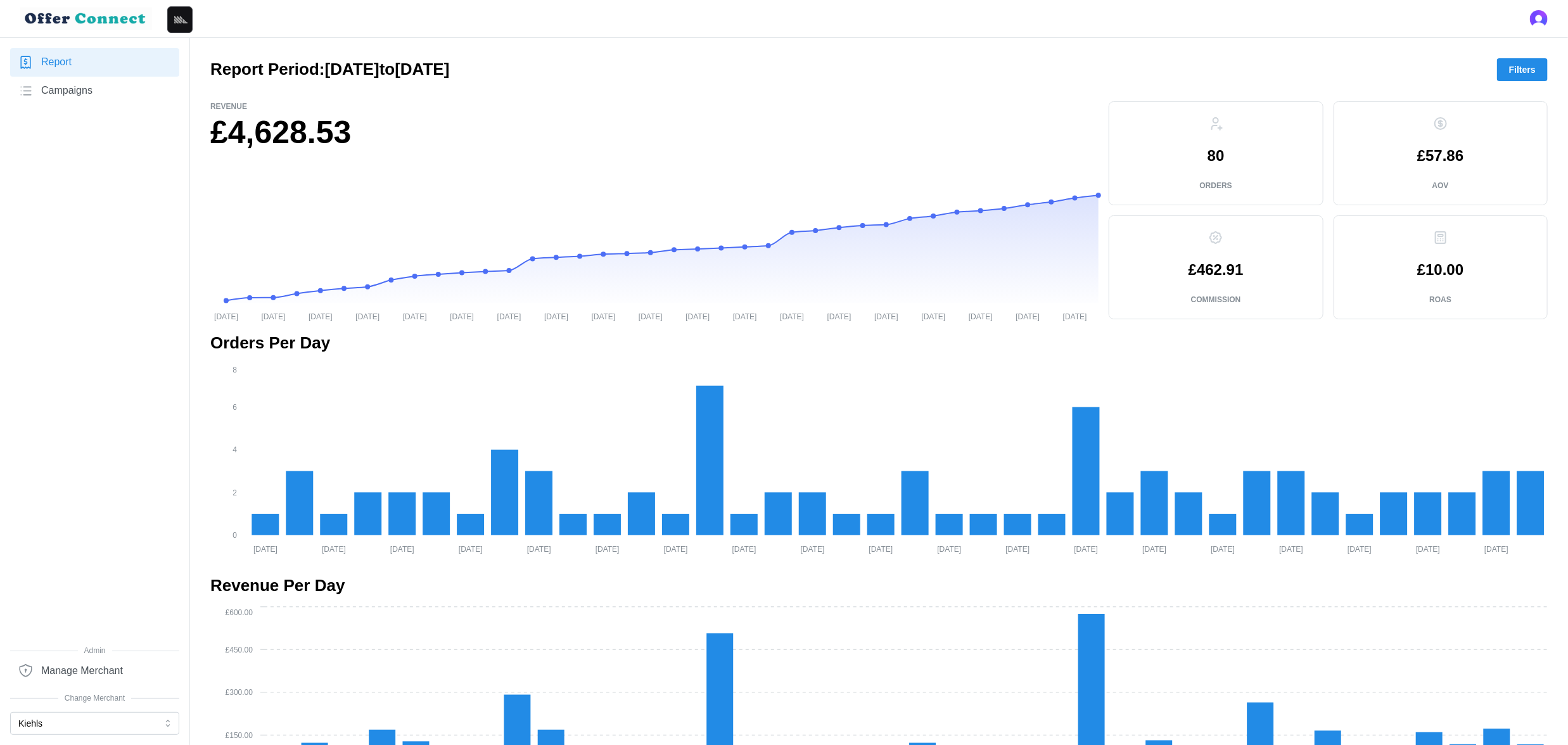
click at [95, 90] on link "Campaigns" at bounding box center [95, 91] width 170 height 29
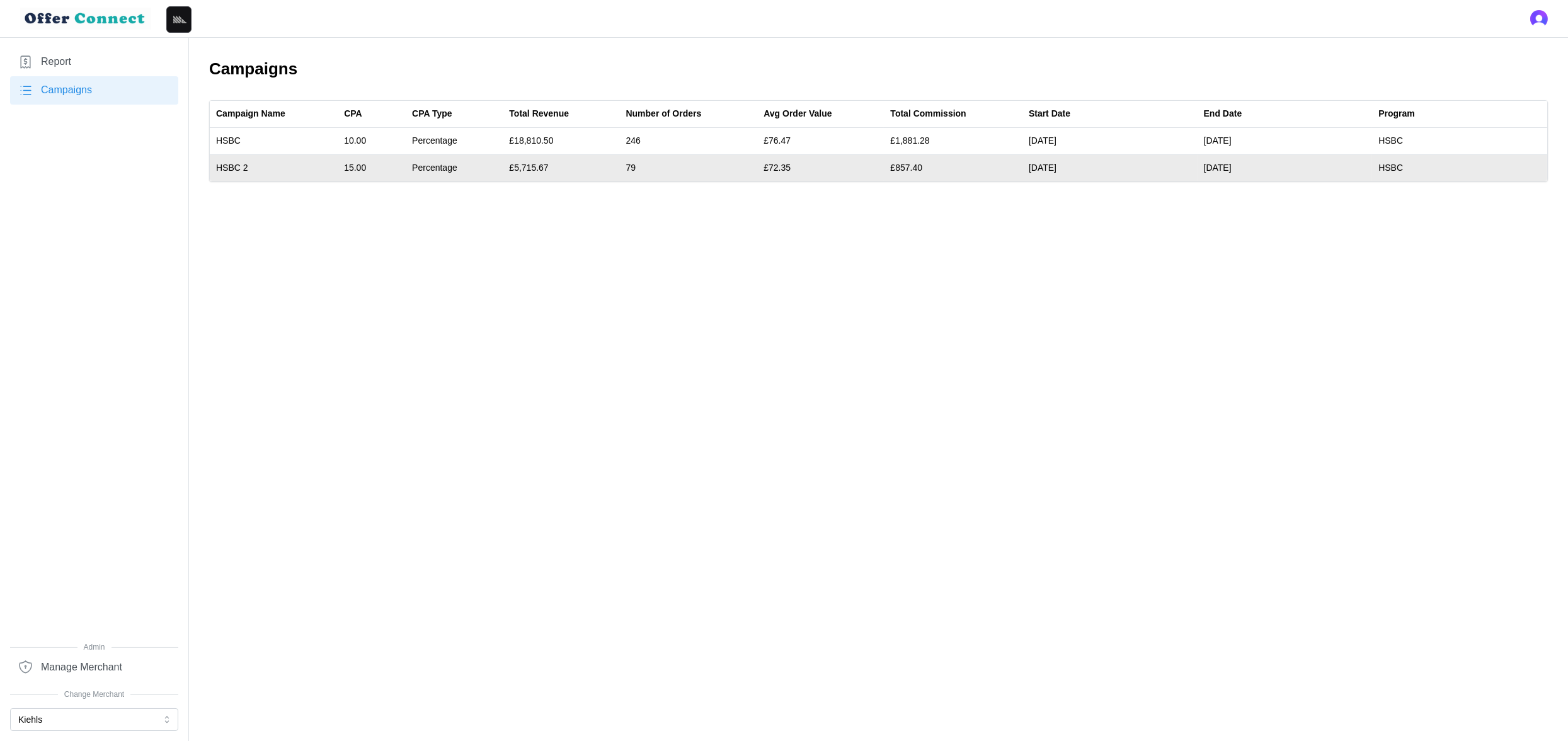
click at [531, 166] on td "£5,715.67" at bounding box center [561, 167] width 117 height 26
copy td "5,715.67"
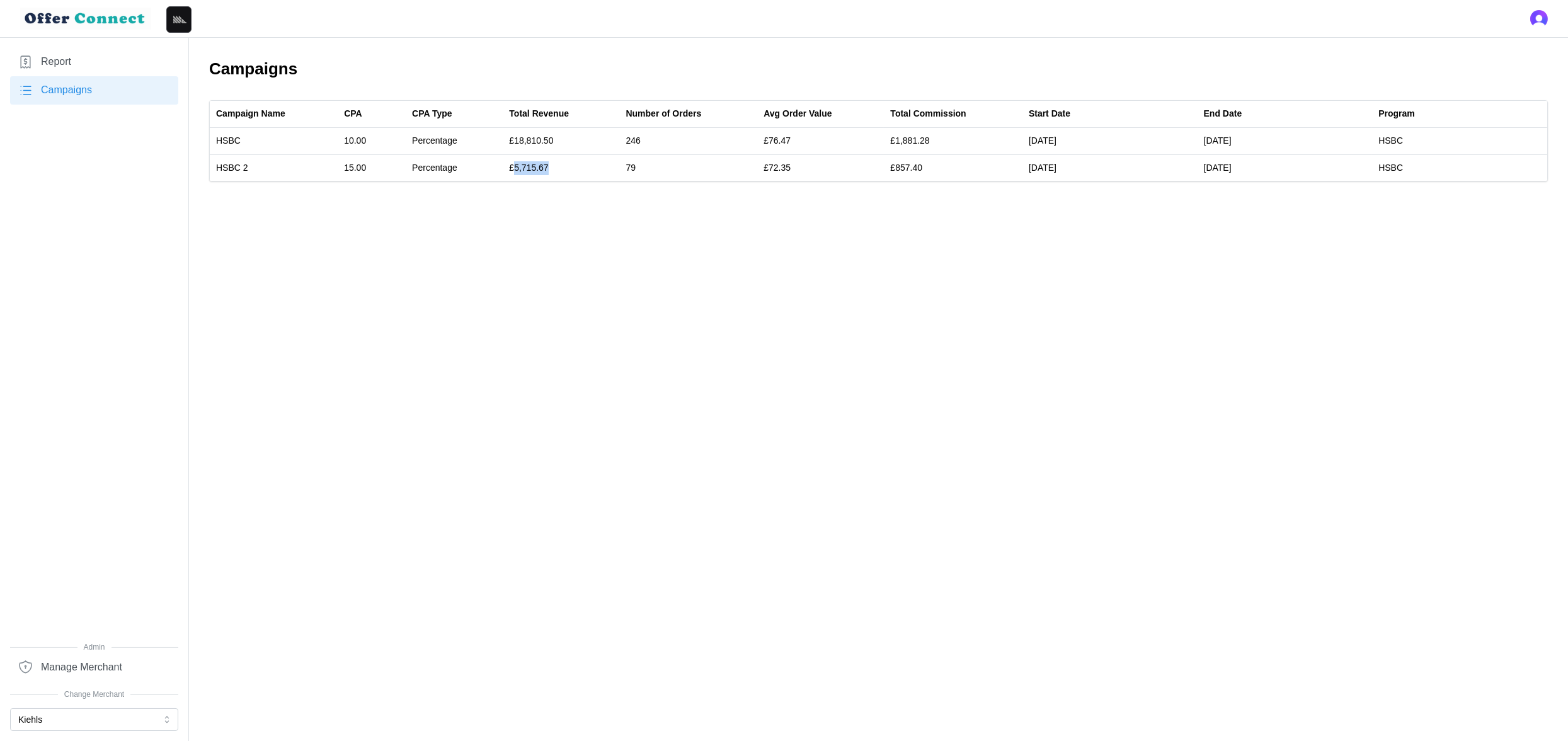
click at [81, 62] on link "Report" at bounding box center [94, 62] width 169 height 29
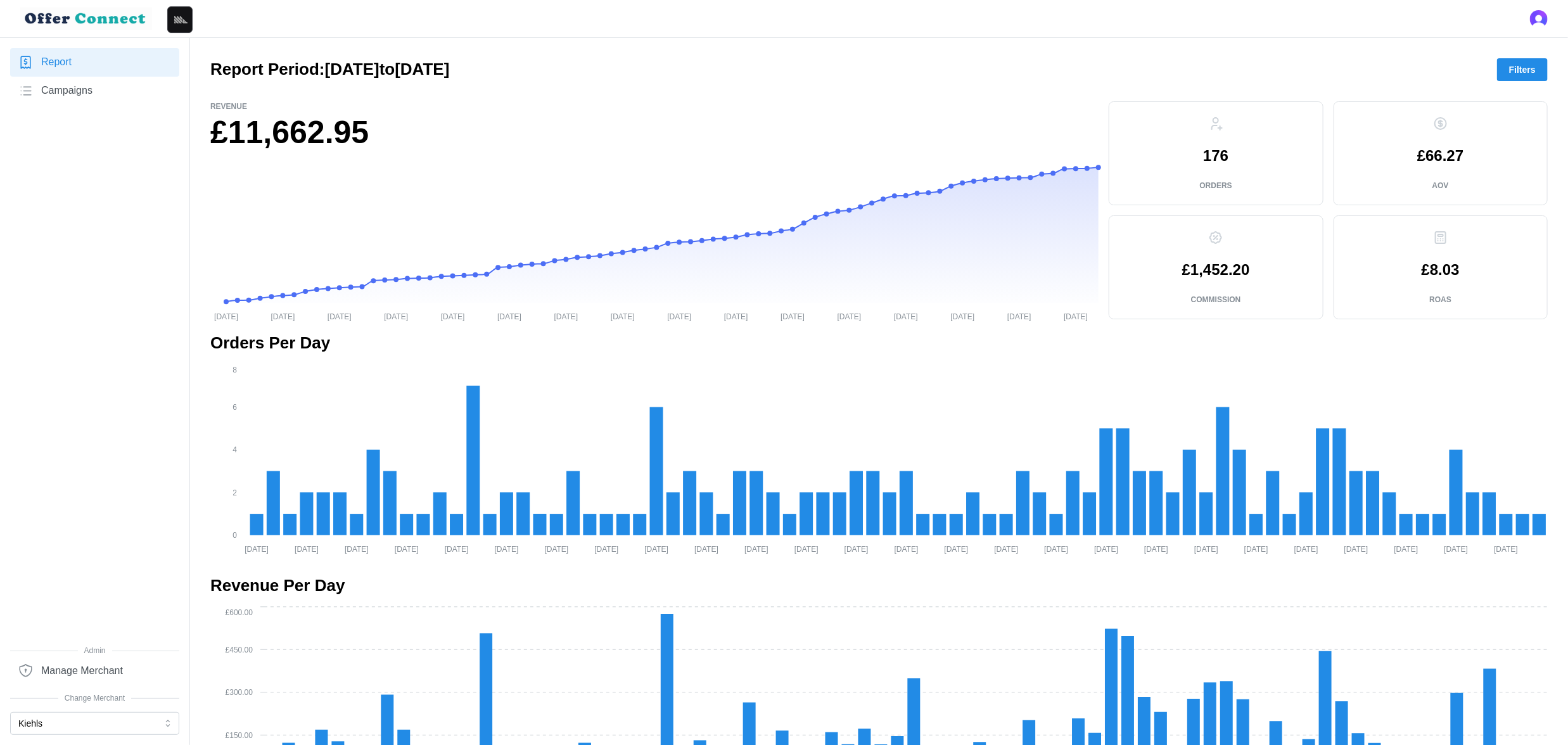
click at [92, 91] on span "Campaigns" at bounding box center [67, 91] width 51 height 16
